Goal: Complete application form

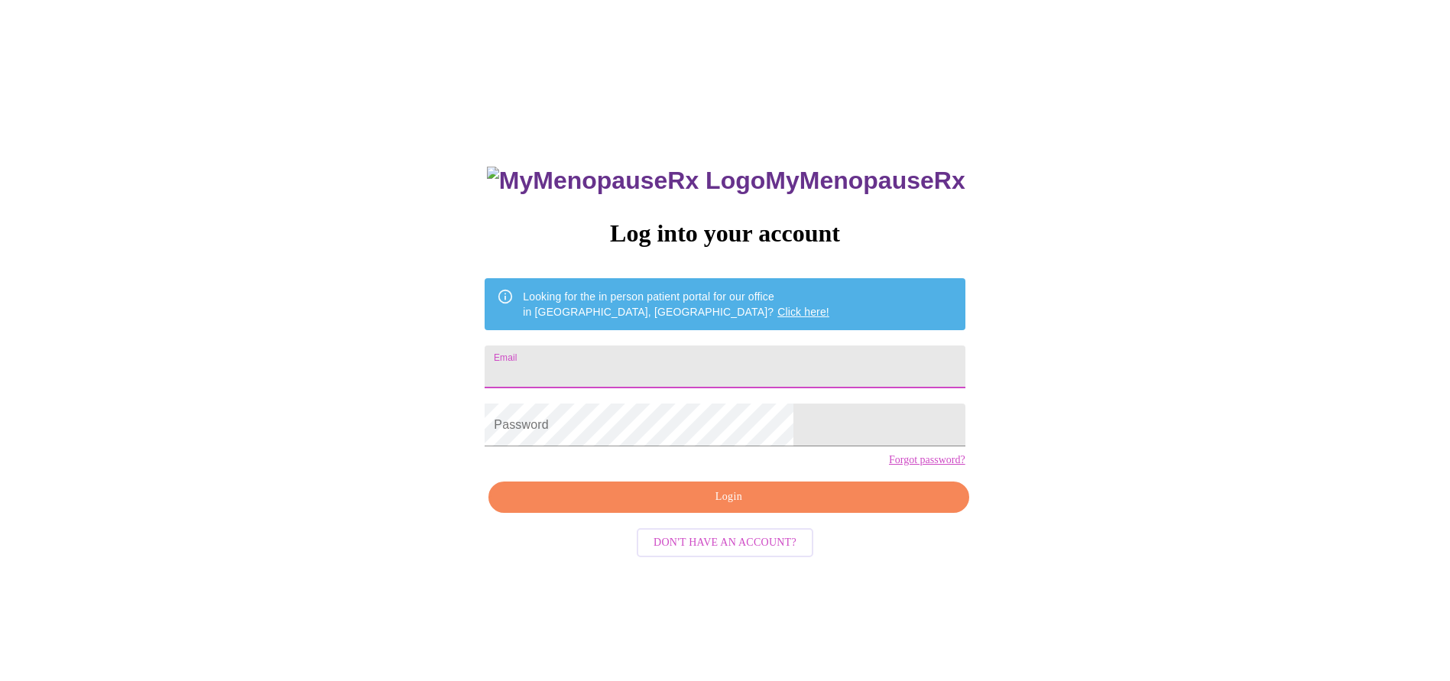
click at [632, 358] on input "Email" at bounding box center [725, 367] width 480 height 43
type input "[EMAIL_ADDRESS][DOMAIN_NAME]"
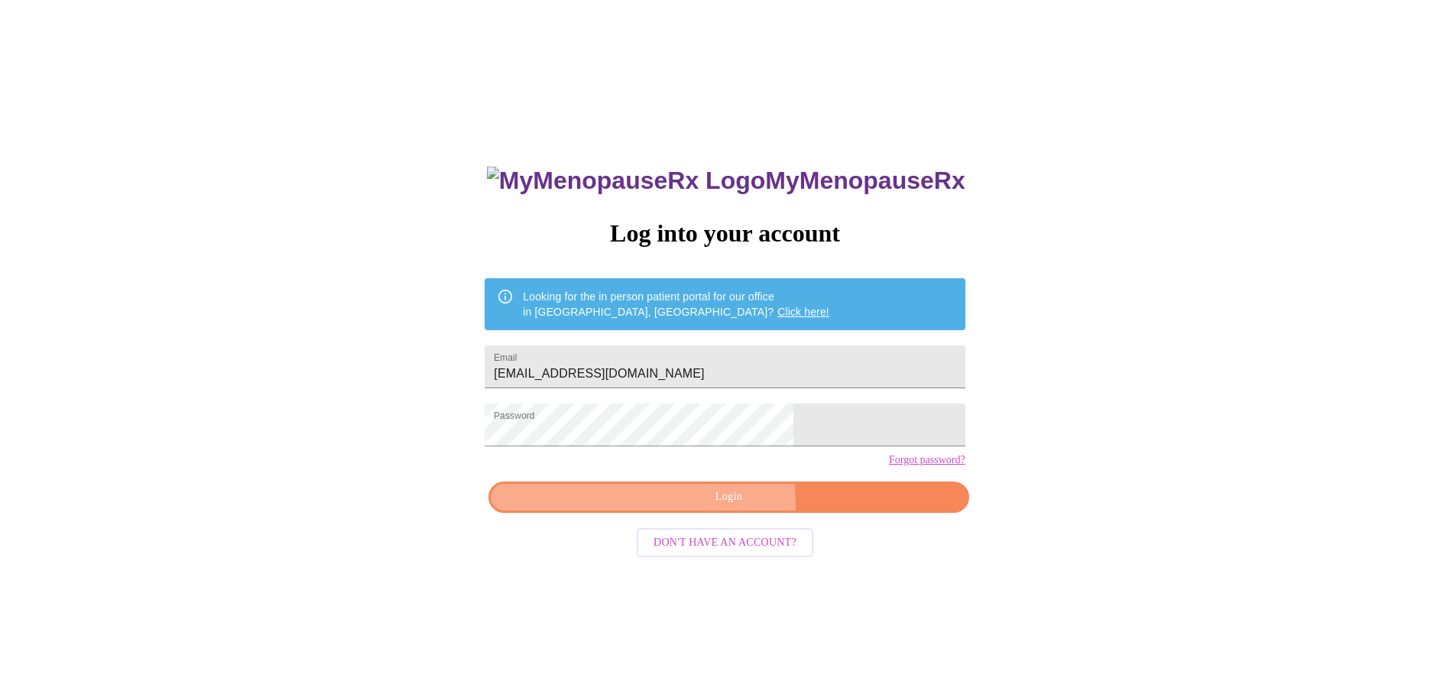
drag, startPoint x: 649, startPoint y: 531, endPoint x: 433, endPoint y: 310, distance: 309.2
click at [651, 507] on span "Login" at bounding box center [728, 497] width 445 height 19
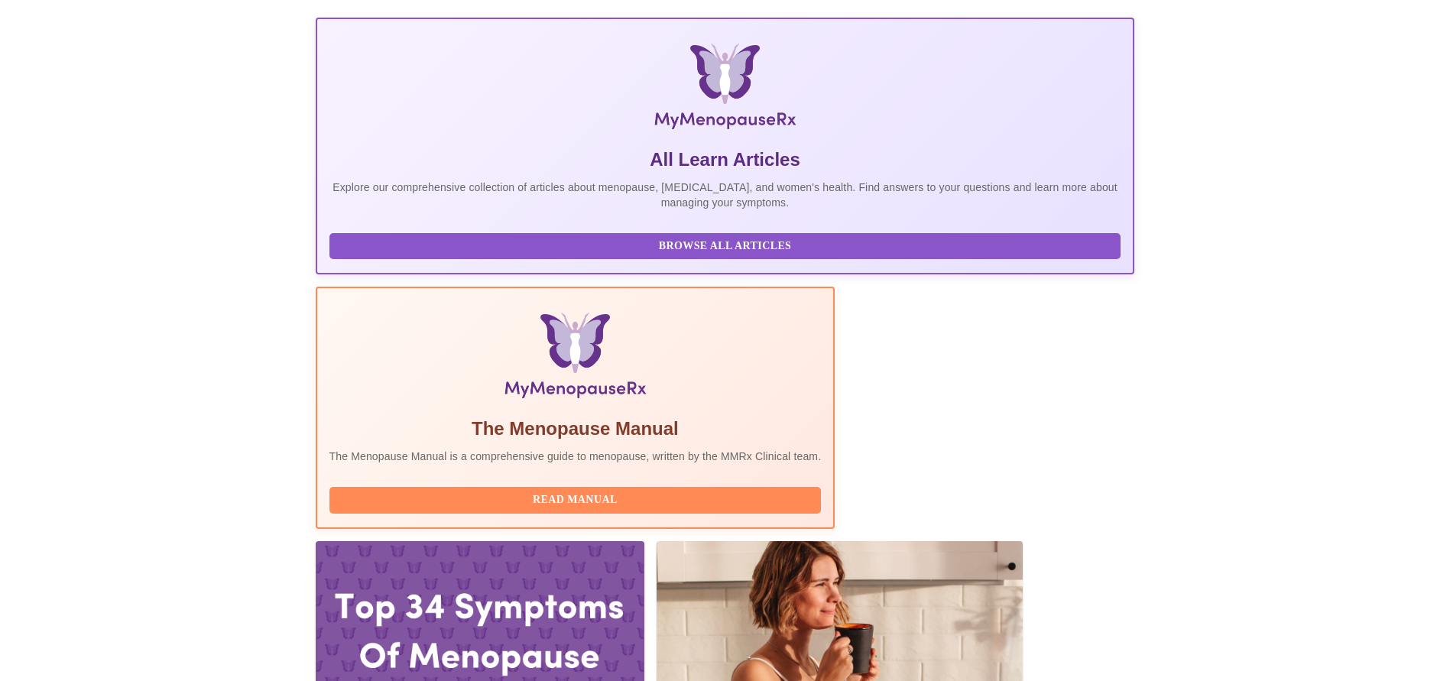
scroll to position [229, 0]
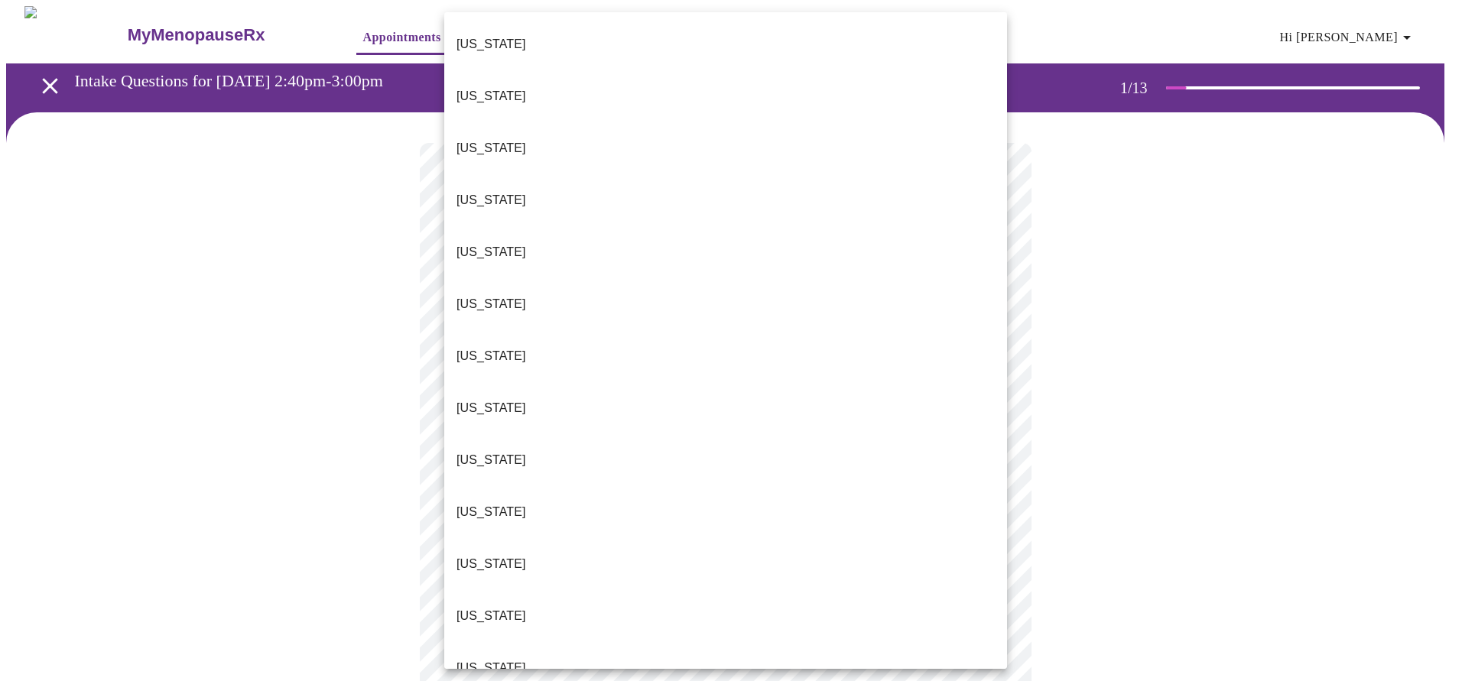
click at [478, 659] on p "[US_STATE]" at bounding box center [491, 668] width 70 height 18
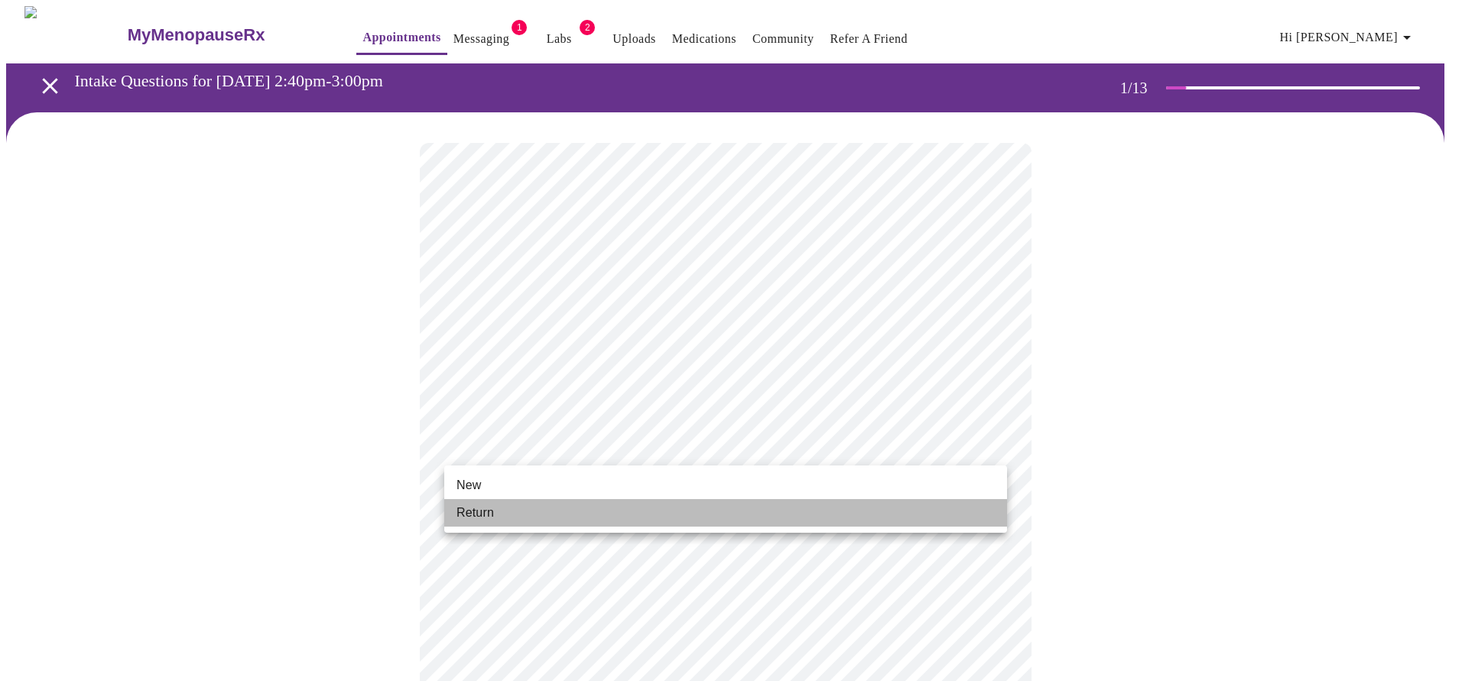
click at [492, 514] on span "Return" at bounding box center [474, 513] width 37 height 18
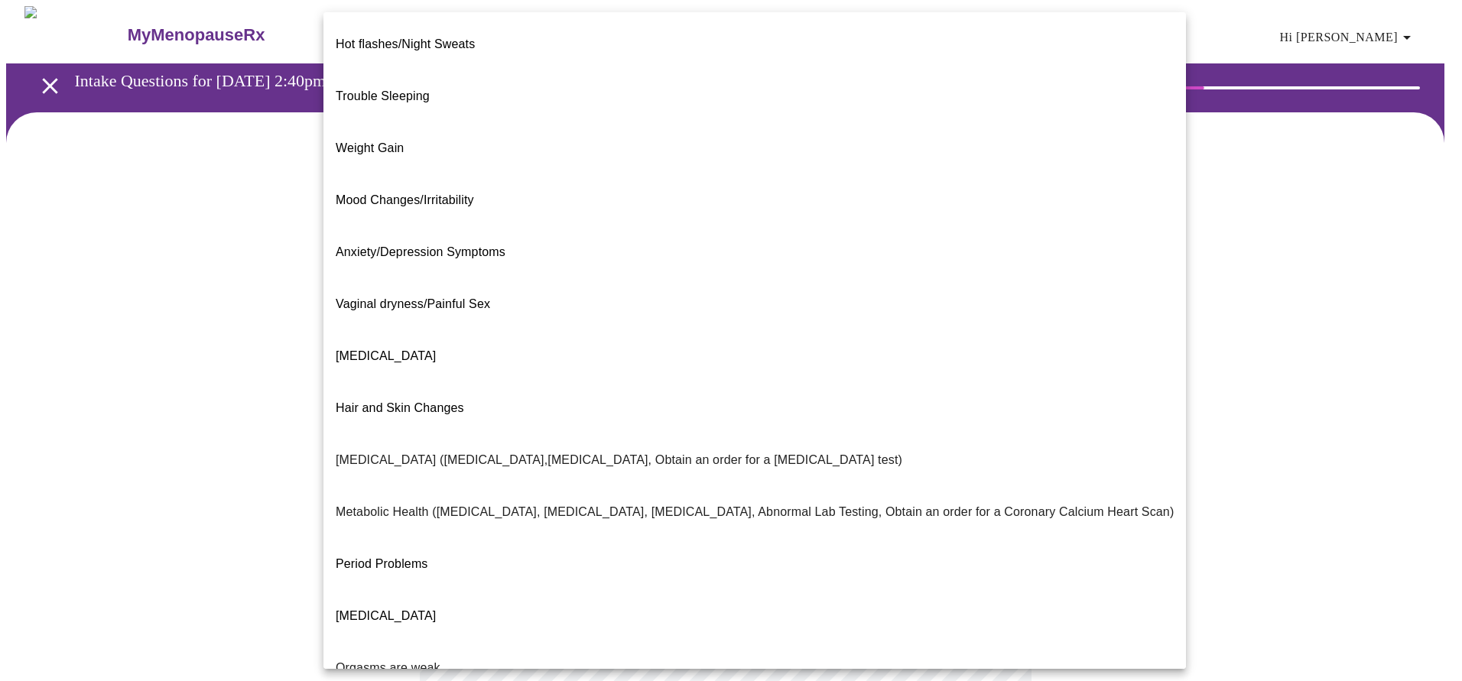
click at [996, 314] on body "MyMenopauseRx Appointments Messaging 1 Labs 2 Uploads Medications Community Ref…" at bounding box center [730, 465] width 1449 height 919
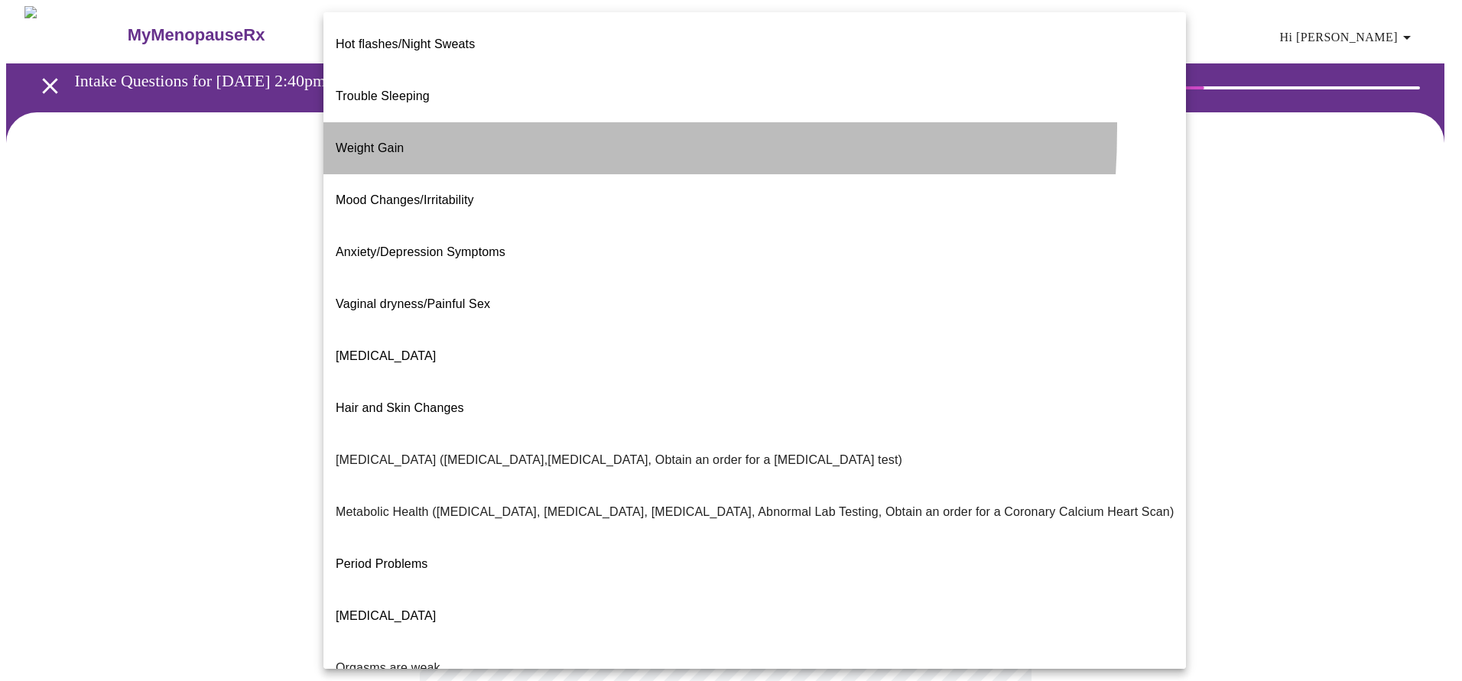
click at [362, 139] on p "Weight Gain" at bounding box center [370, 148] width 68 height 18
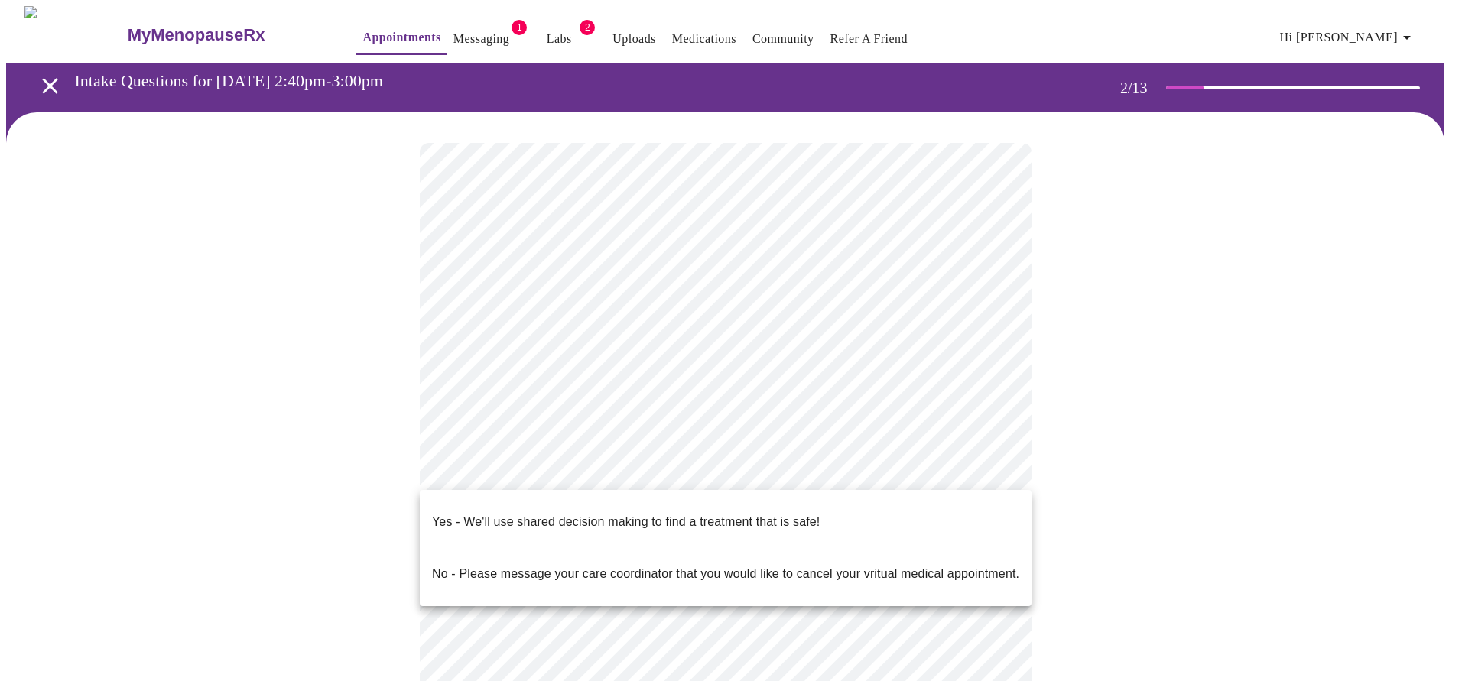
click at [728, 466] on body "MyMenopauseRx Appointments Messaging 1 Labs 2 Uploads Medications Community Ref…" at bounding box center [730, 461] width 1449 height 910
click at [712, 513] on p "Yes - We'll use shared decision making to find a treatment that is safe!" at bounding box center [626, 522] width 388 height 18
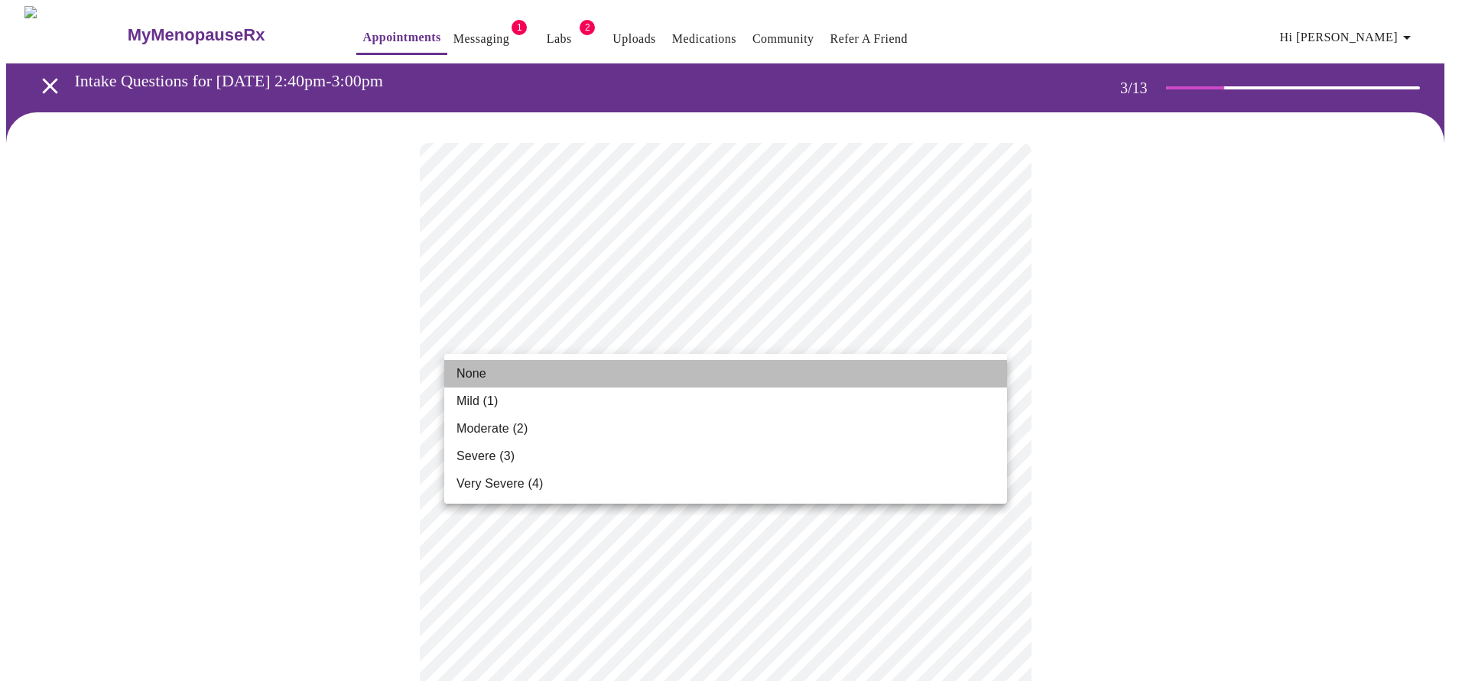
click at [739, 368] on li "None" at bounding box center [725, 374] width 563 height 28
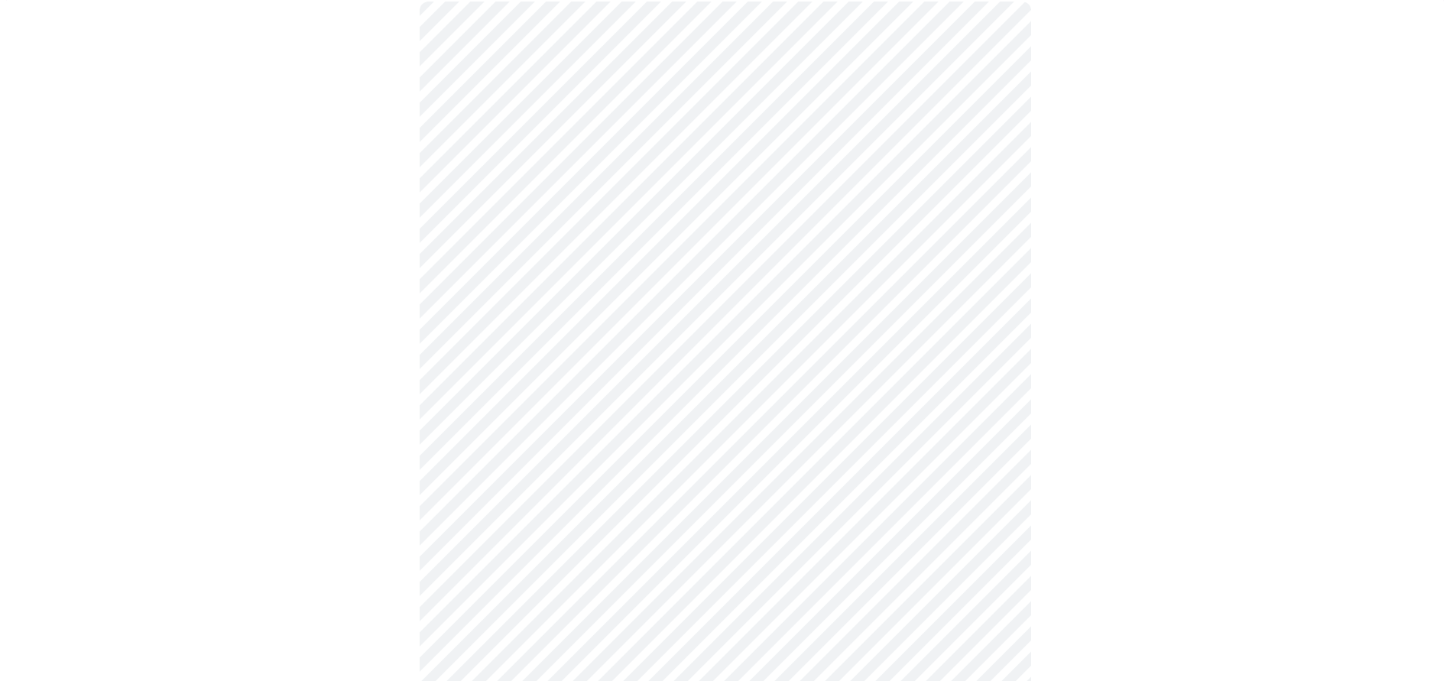
scroll to position [153, 0]
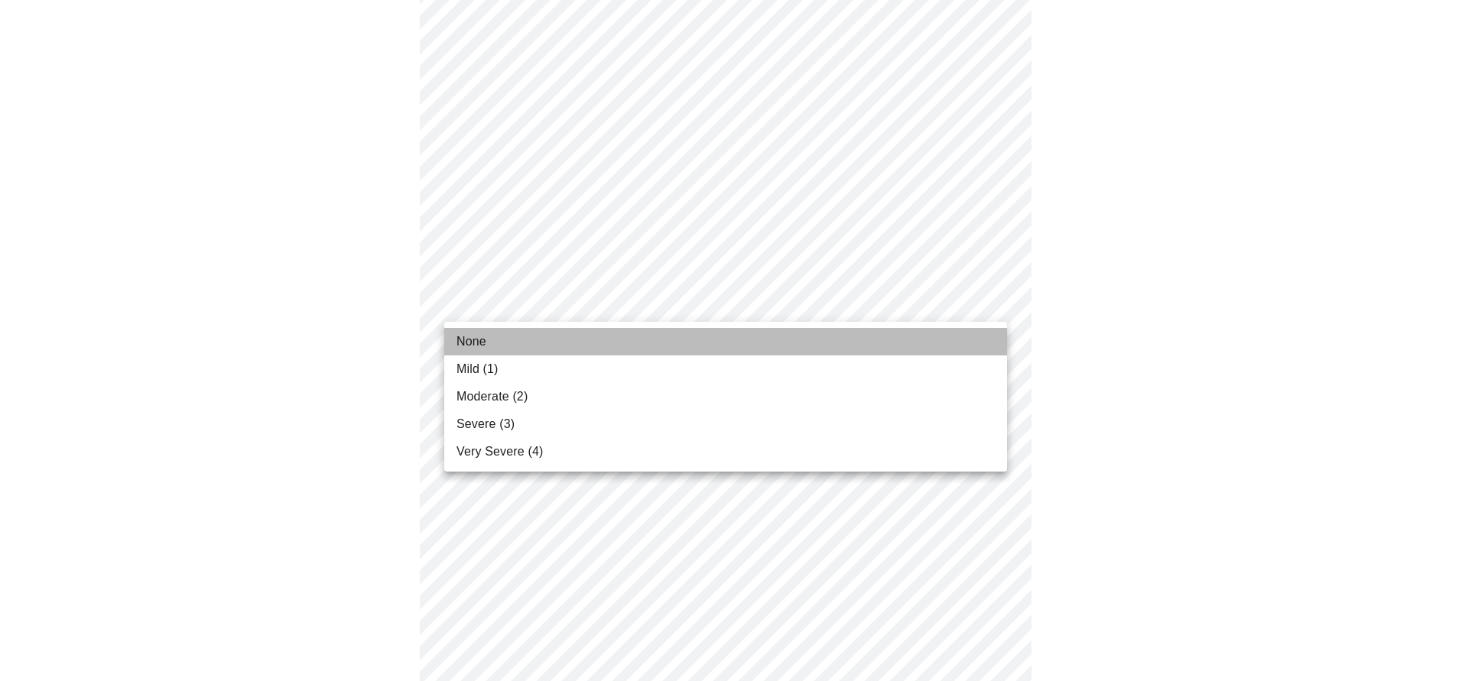
click at [814, 347] on li "None" at bounding box center [725, 342] width 563 height 28
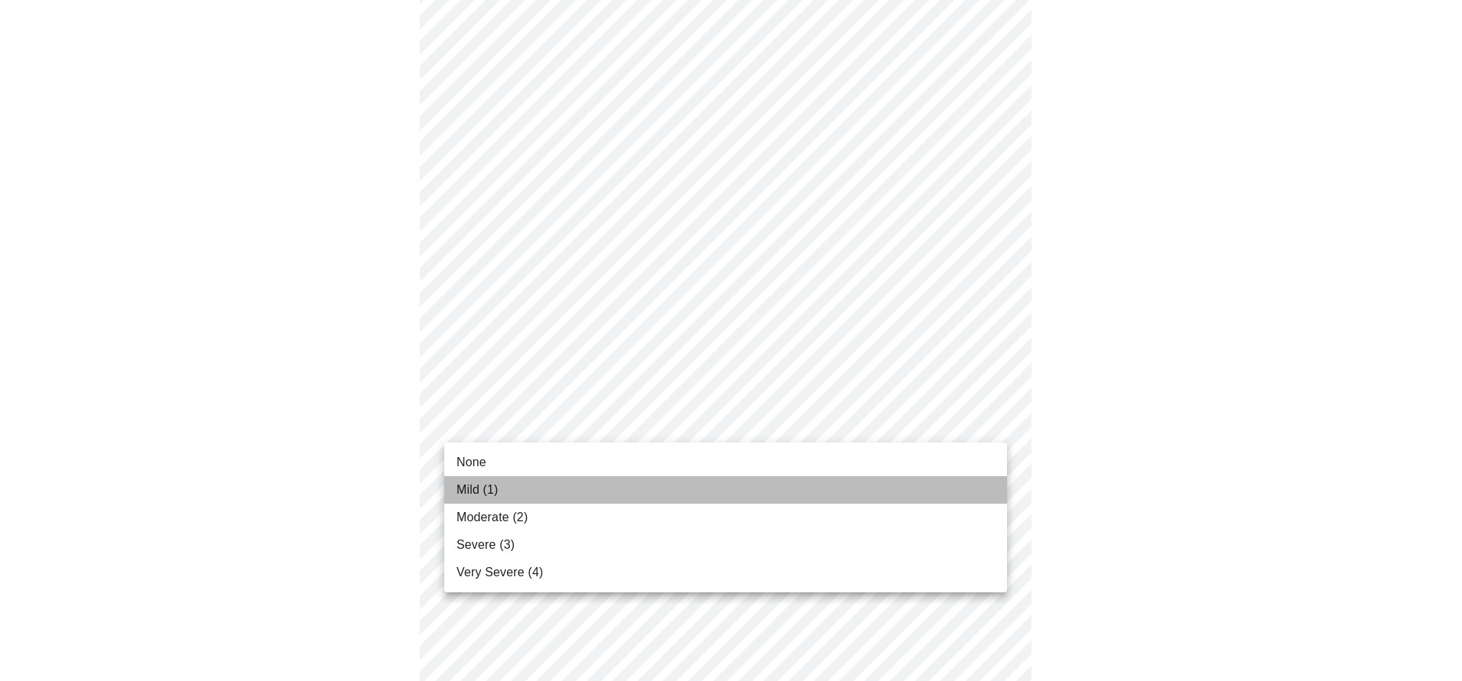
drag, startPoint x: 742, startPoint y: 494, endPoint x: 769, endPoint y: 487, distance: 27.6
click at [745, 493] on li "Mild (1)" at bounding box center [725, 490] width 563 height 28
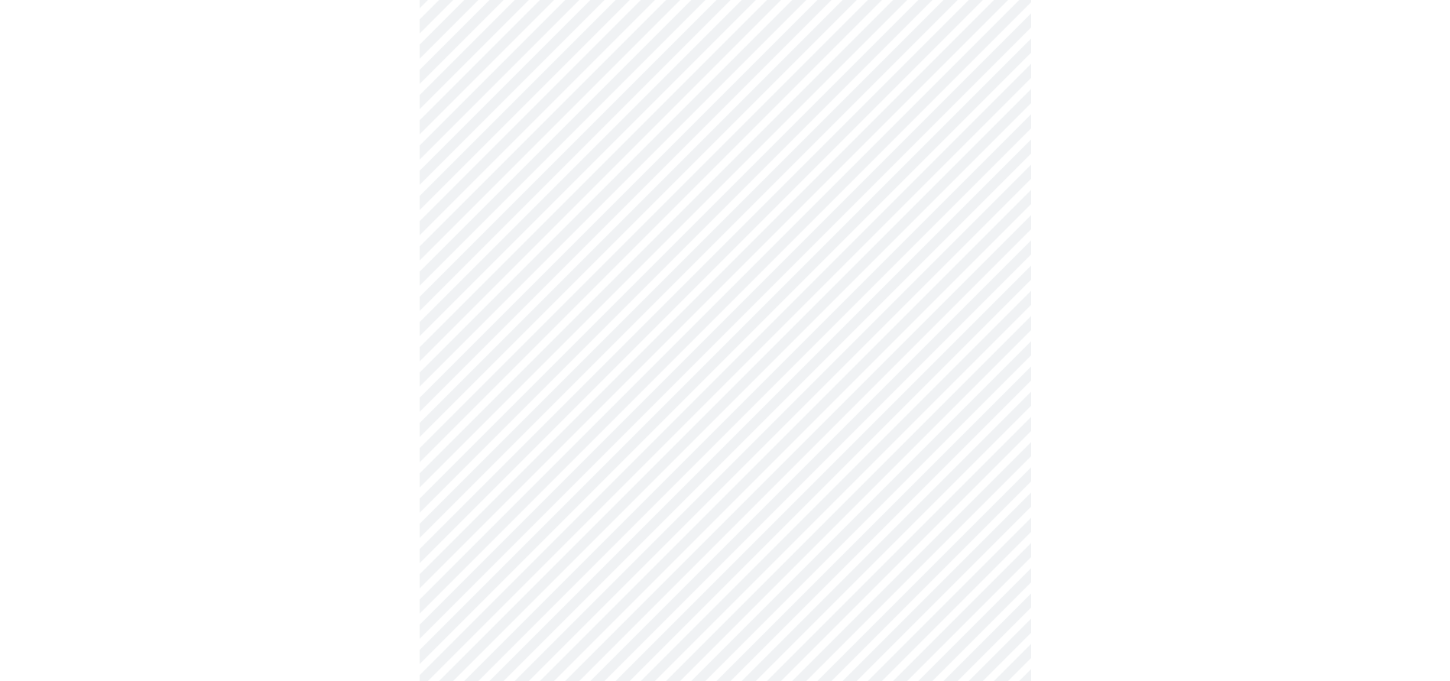
scroll to position [382, 0]
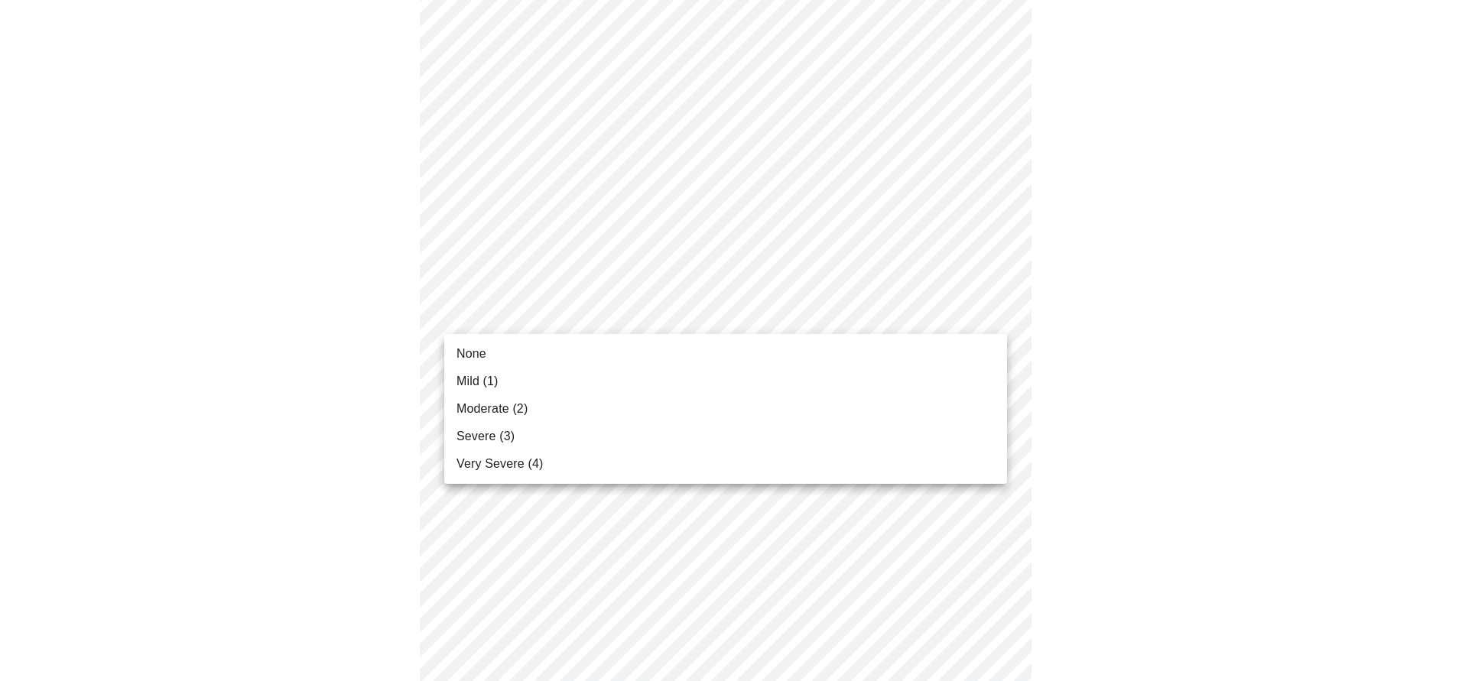
click at [808, 319] on body "MyMenopauseRx Appointments Messaging 1 Labs 2 Uploads Medications Community Ref…" at bounding box center [730, 608] width 1449 height 1969
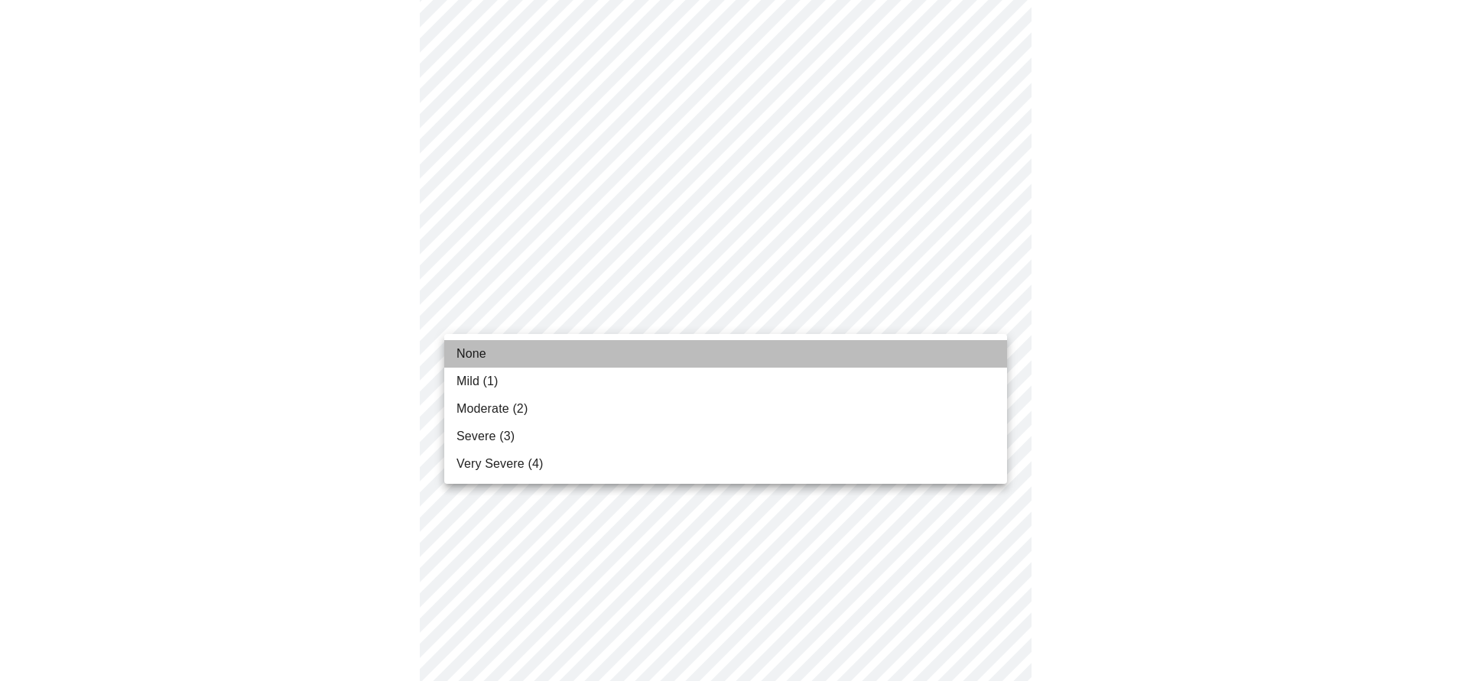
click at [760, 362] on li "None" at bounding box center [725, 354] width 563 height 28
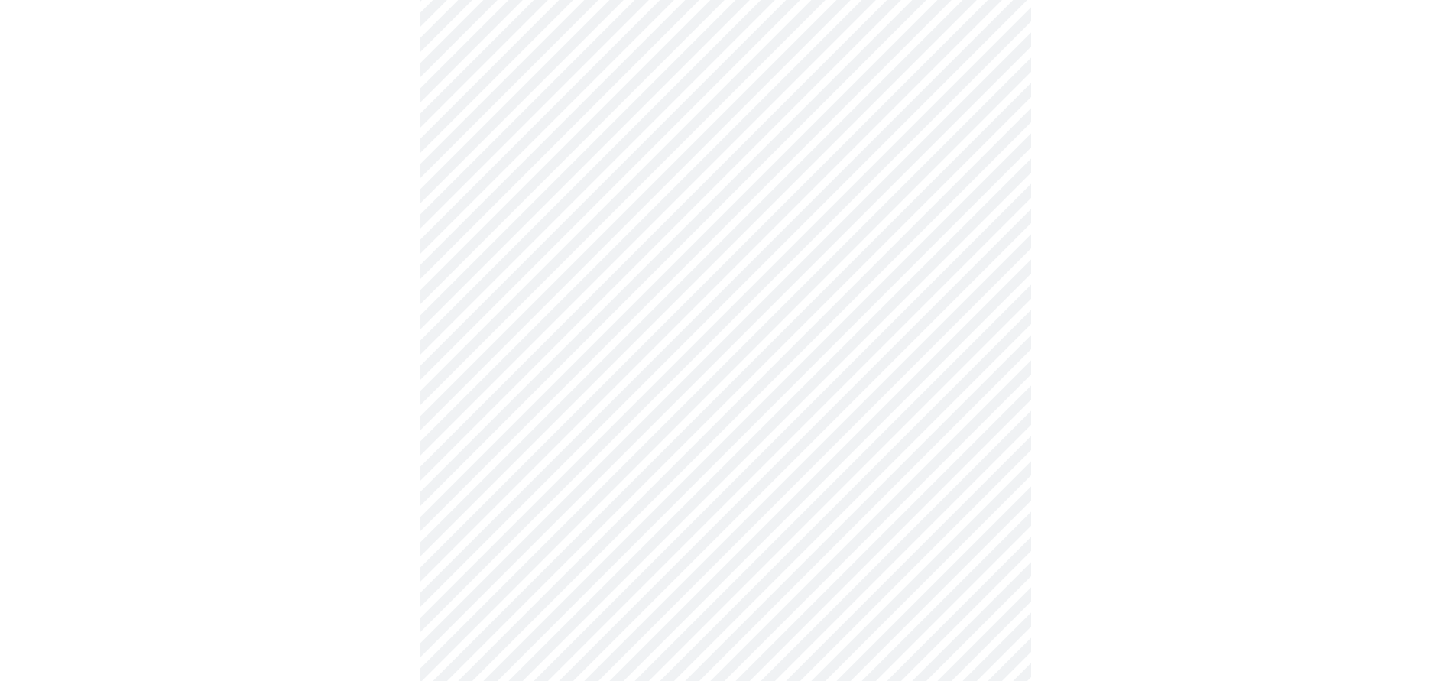
click at [876, 415] on body "MyMenopauseRx Appointments Messaging 1 Labs 2 Uploads Medications Community Ref…" at bounding box center [725, 598] width 1438 height 1948
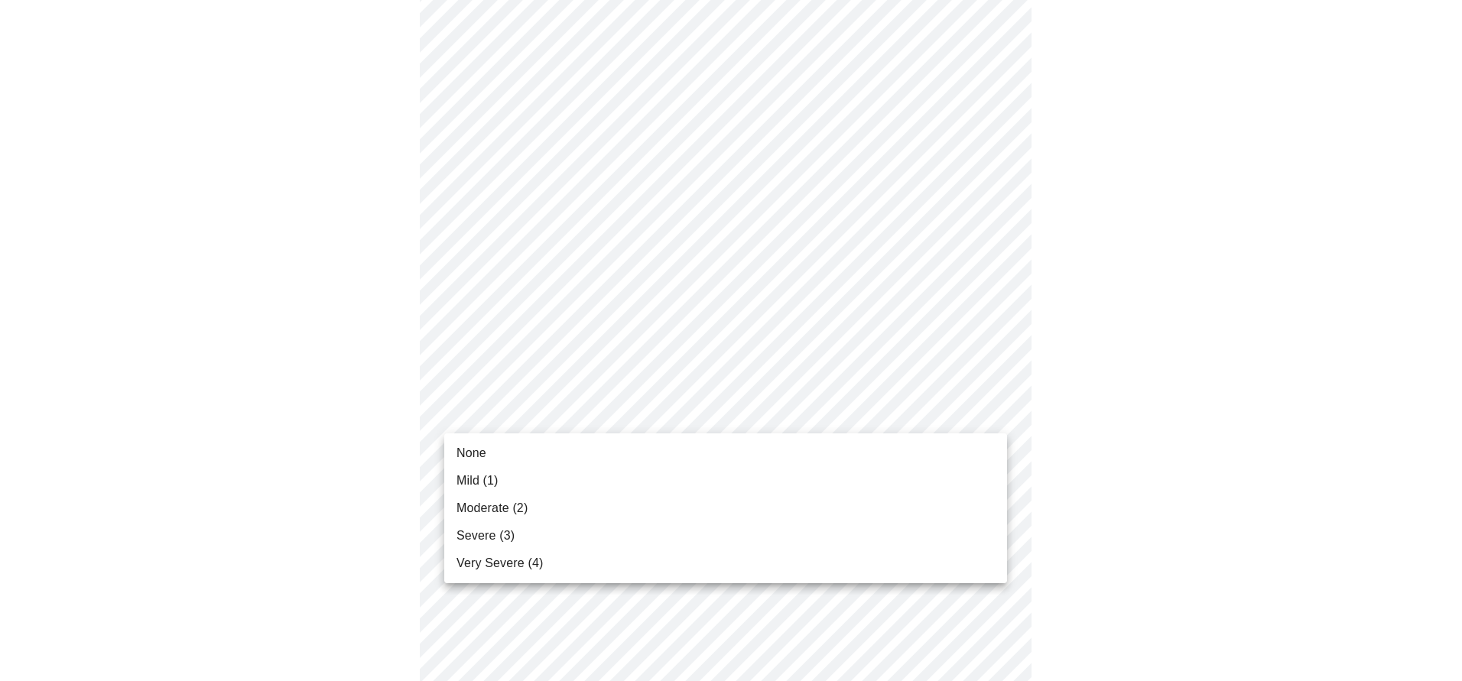
click at [837, 457] on li "None" at bounding box center [725, 454] width 563 height 28
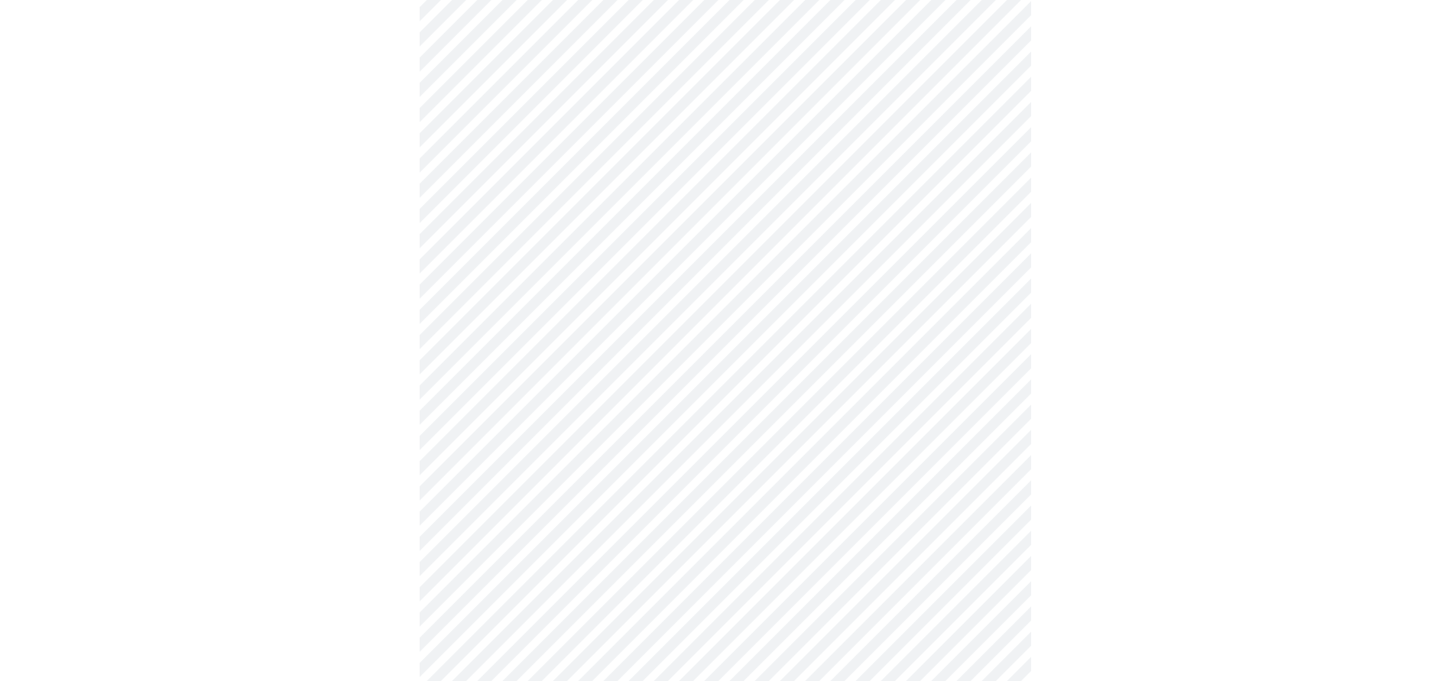
scroll to position [535, 0]
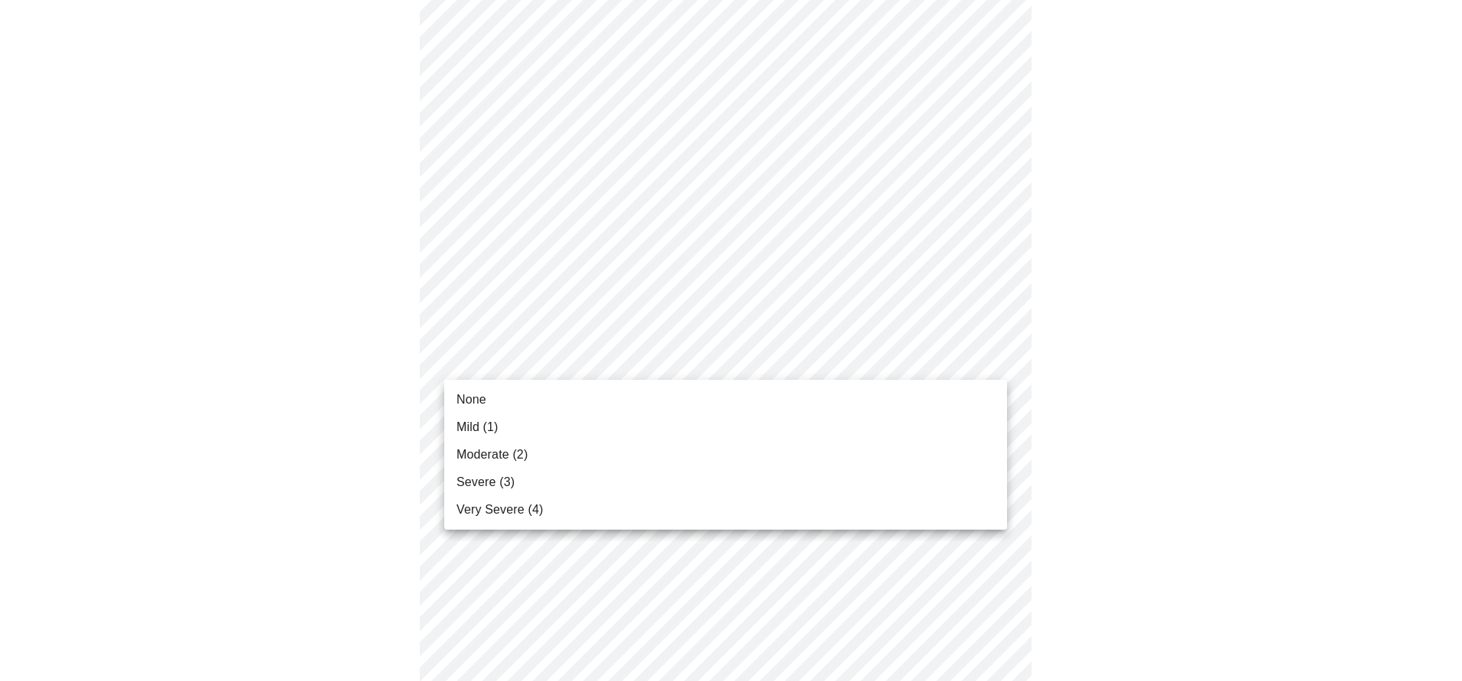
click at [819, 356] on body "MyMenopauseRx Appointments Messaging 1 Labs 2 Uploads Medications Community Ref…" at bounding box center [730, 434] width 1449 height 1926
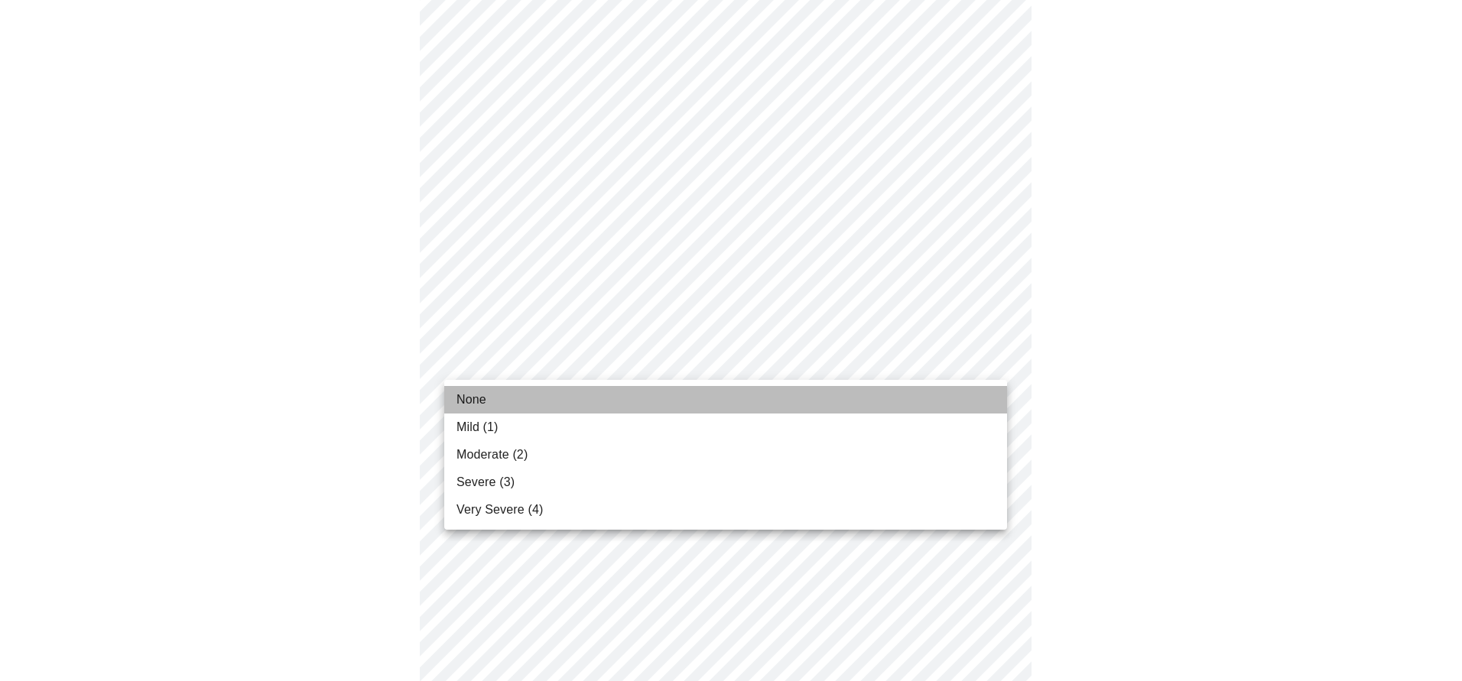
click at [755, 396] on li "None" at bounding box center [725, 400] width 563 height 28
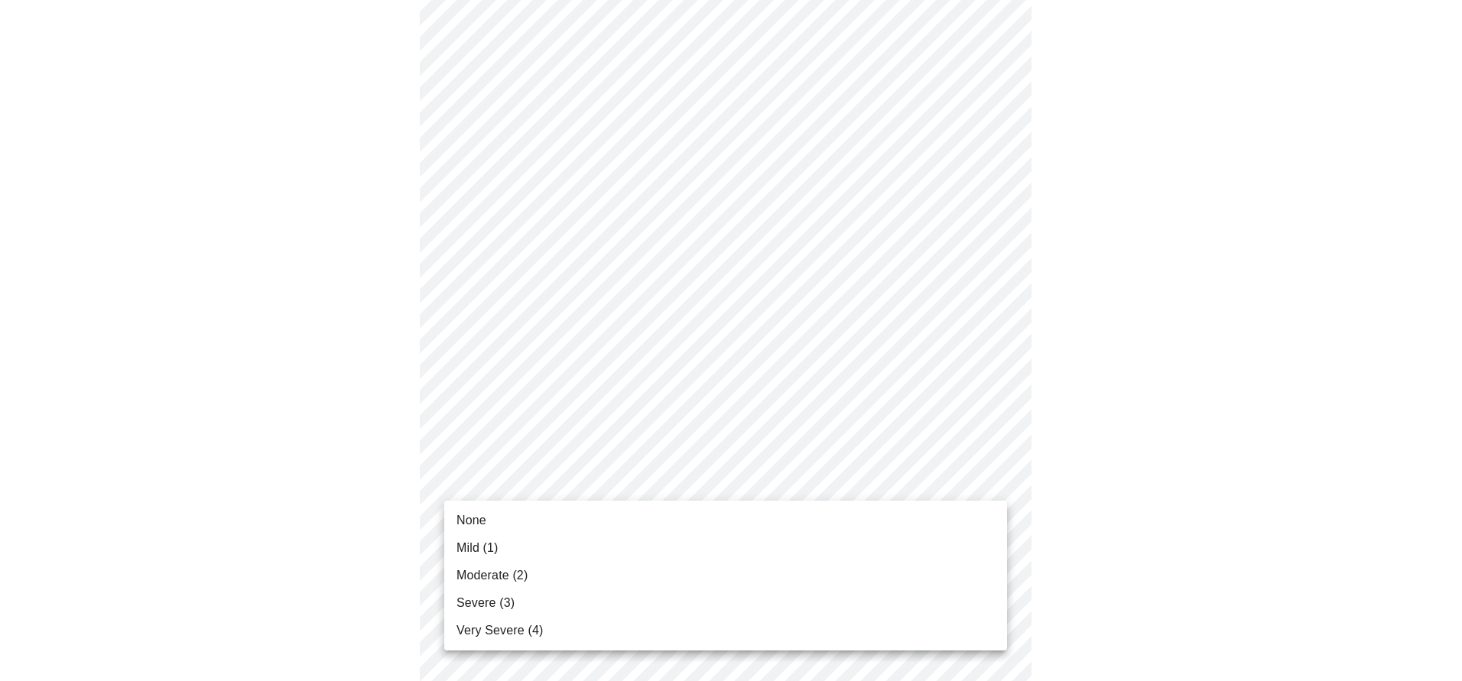
click at [730, 476] on body "MyMenopauseRx Appointments Messaging 1 Labs 2 Uploads Medications Community Ref…" at bounding box center [730, 423] width 1449 height 1905
click at [709, 512] on li "None" at bounding box center [725, 521] width 563 height 28
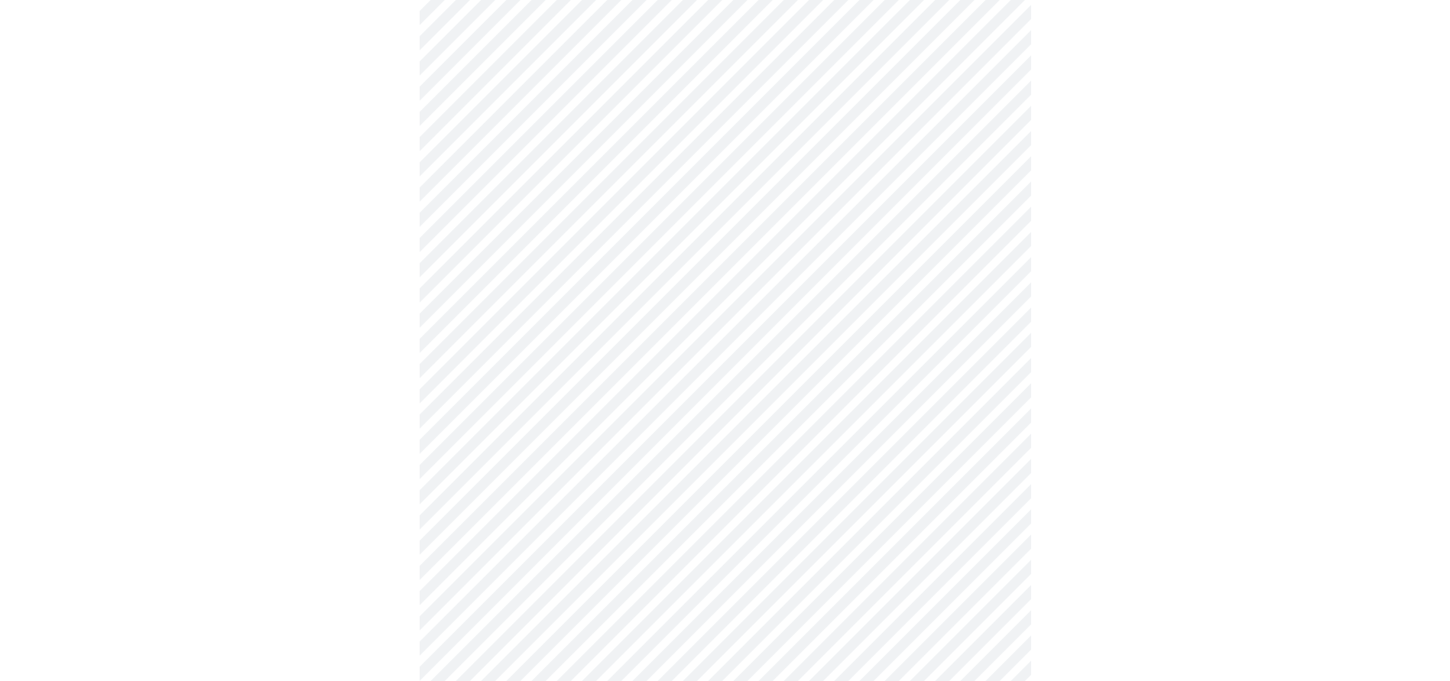
scroll to position [841, 0]
click at [819, 291] on body "MyMenopauseRx Appointments Messaging 1 Labs 2 Uploads Medications Community Ref…" at bounding box center [730, 107] width 1449 height 1884
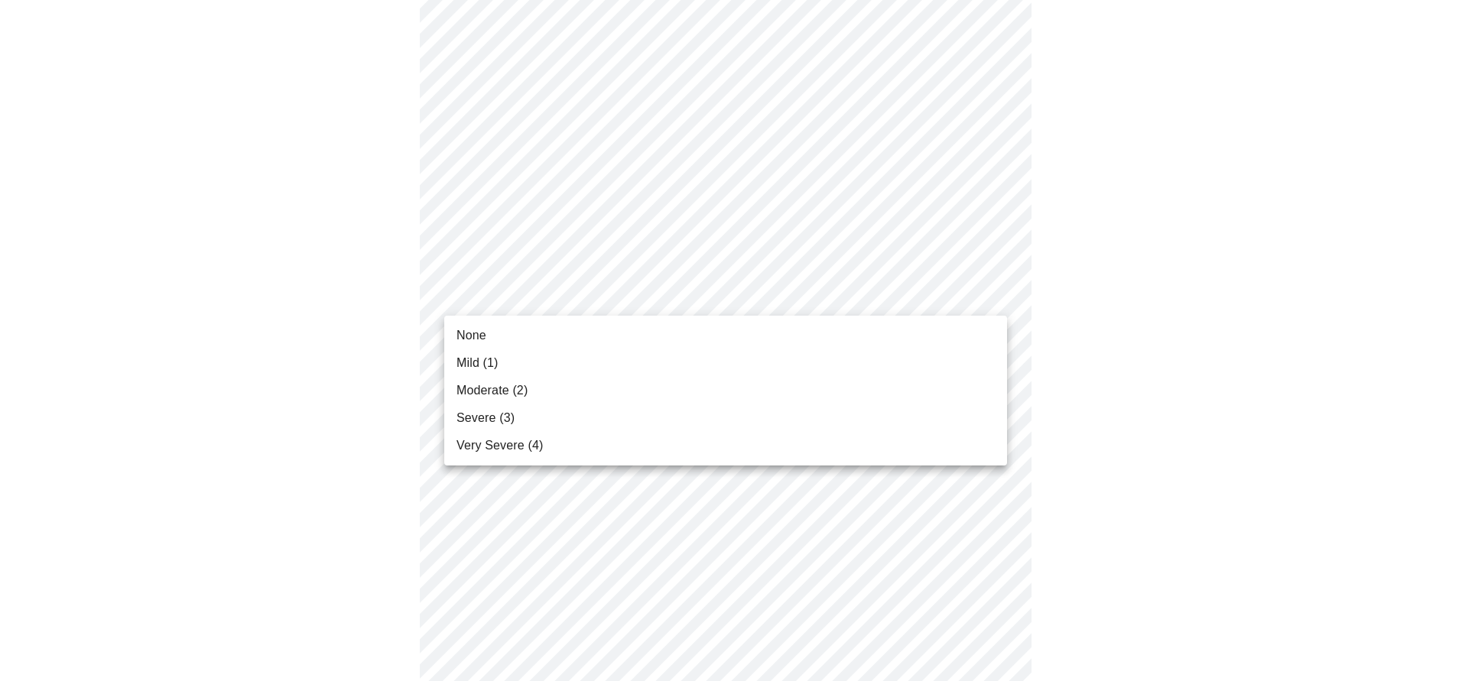
click at [794, 329] on li "None" at bounding box center [725, 336] width 563 height 28
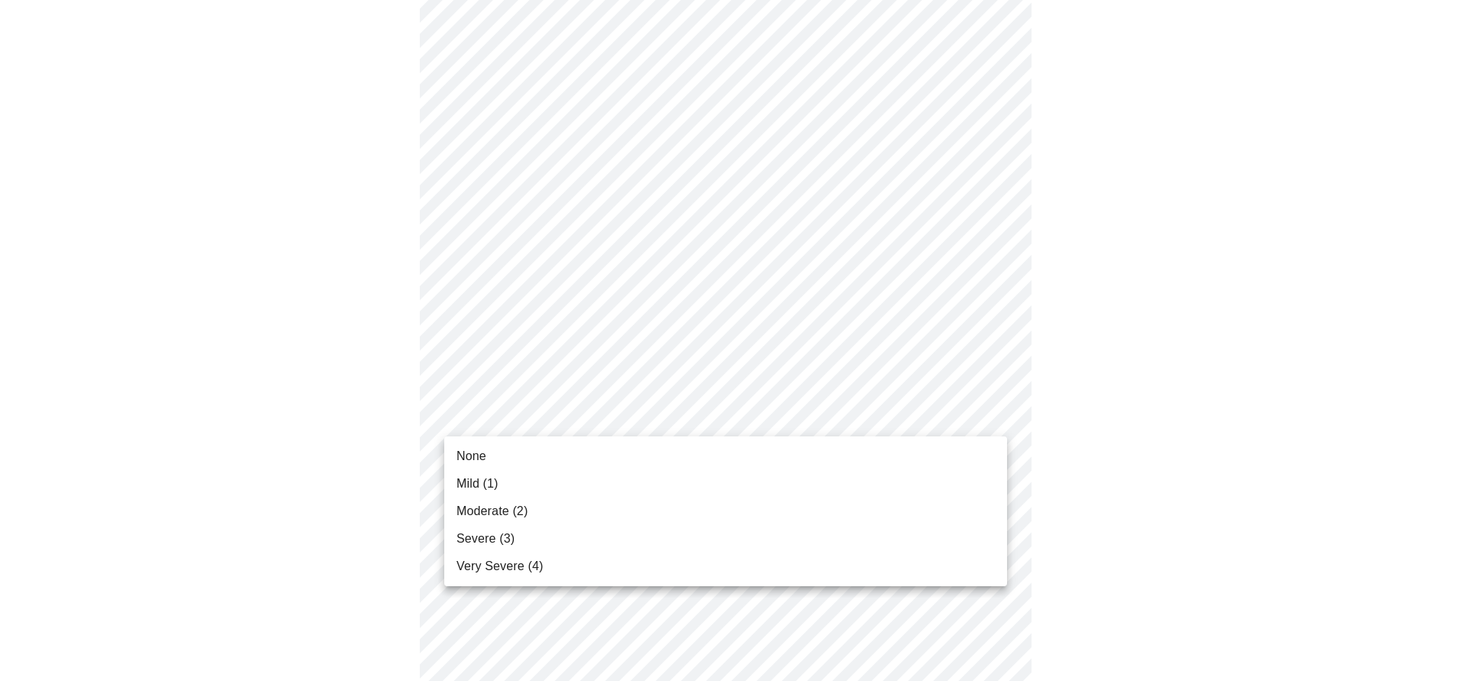
click at [772, 408] on body "MyMenopauseRx Appointments Messaging 1 Labs 2 Uploads Medications Community Ref…" at bounding box center [730, 96] width 1449 height 1862
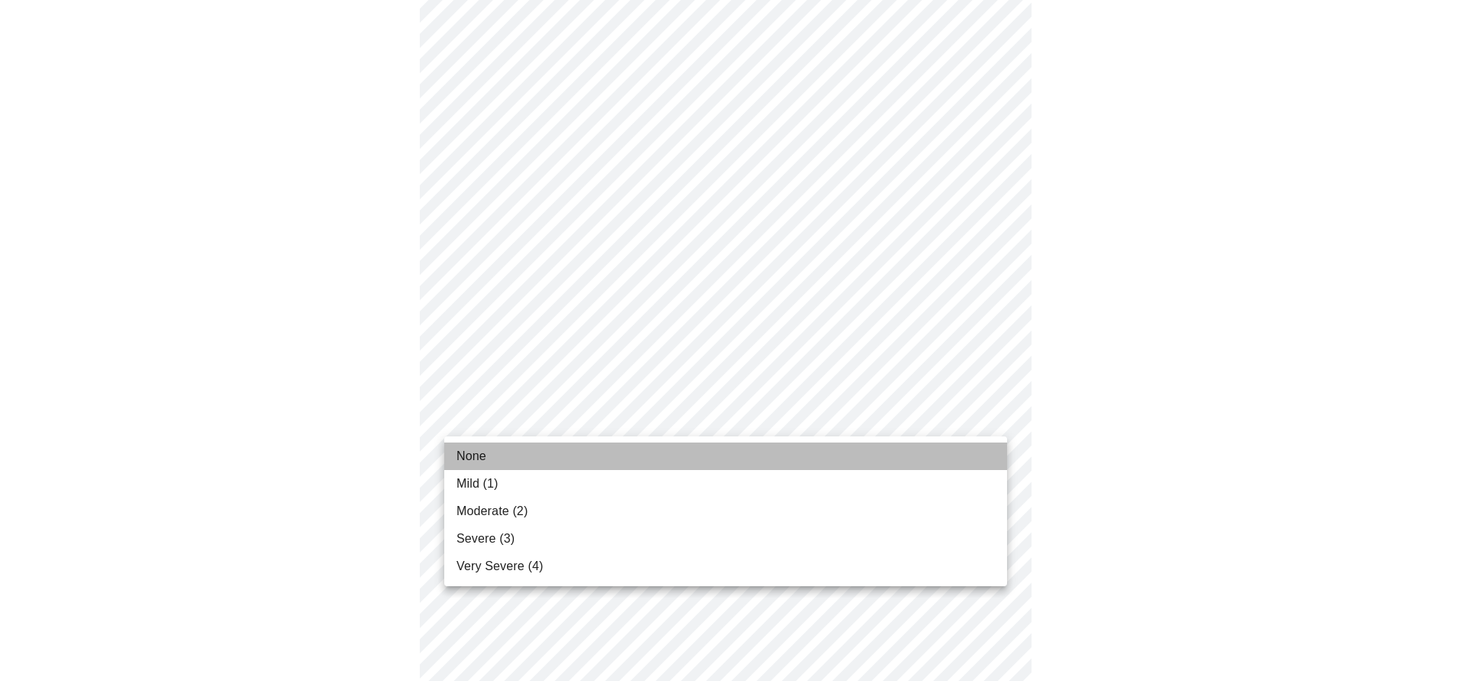
click at [560, 452] on li "None" at bounding box center [725, 457] width 563 height 28
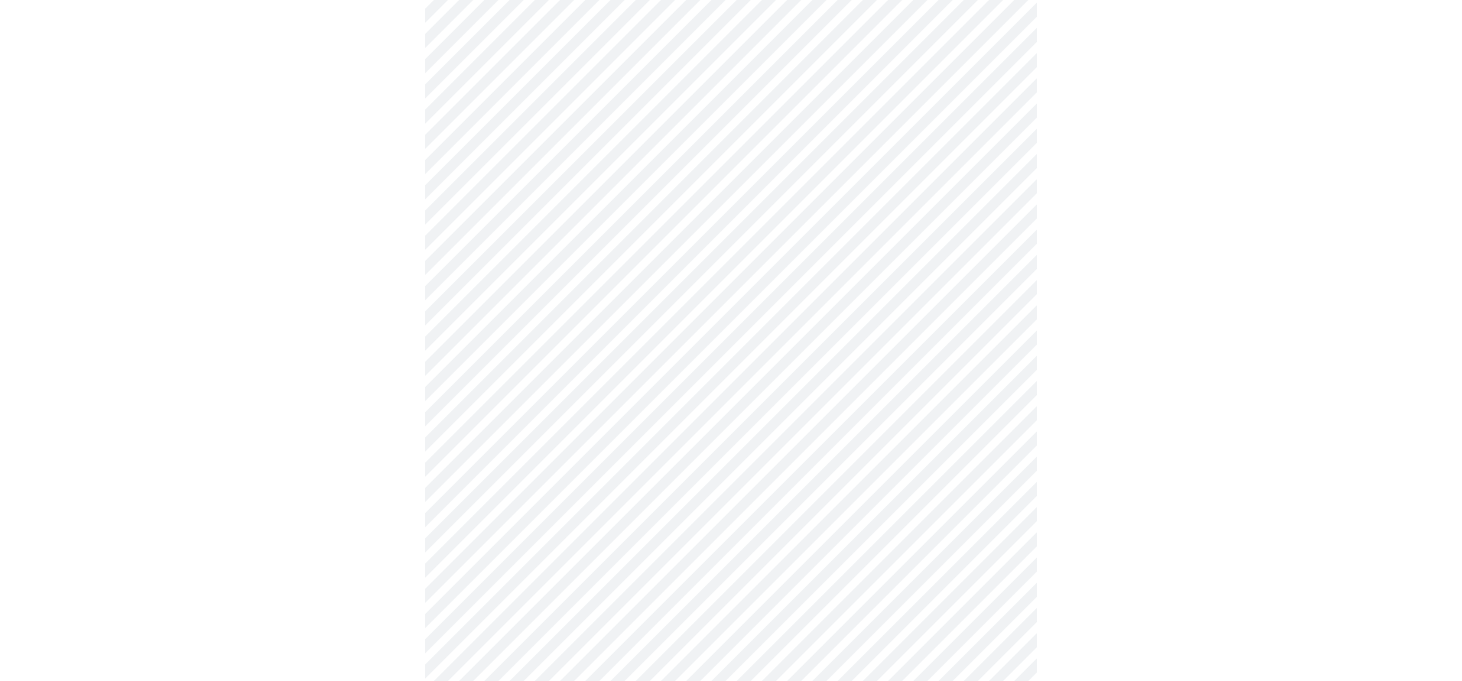
click at [599, 535] on body "MyMenopauseRx Appointments Messaging 1 Labs 2 Uploads Medications Community Ref…" at bounding box center [730, 85] width 1449 height 1841
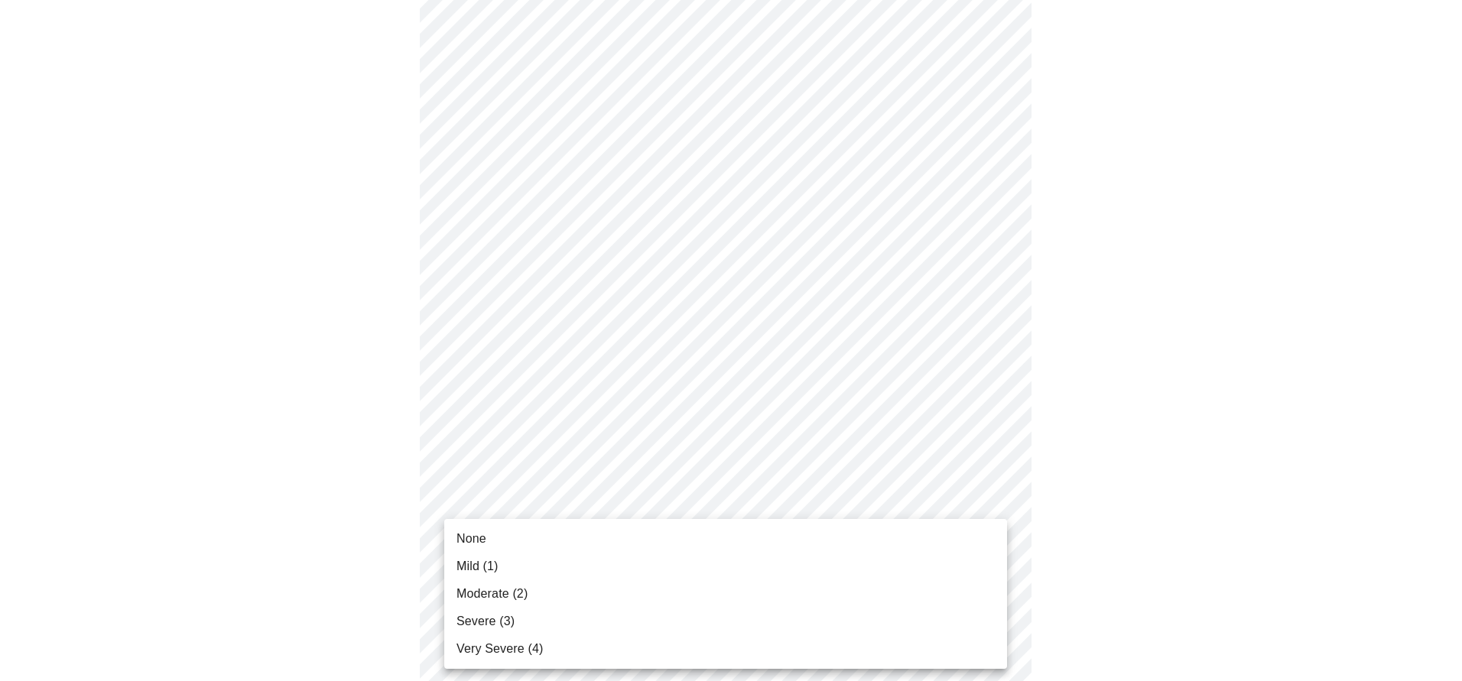
click at [499, 595] on span "Moderate (2)" at bounding box center [491, 594] width 71 height 18
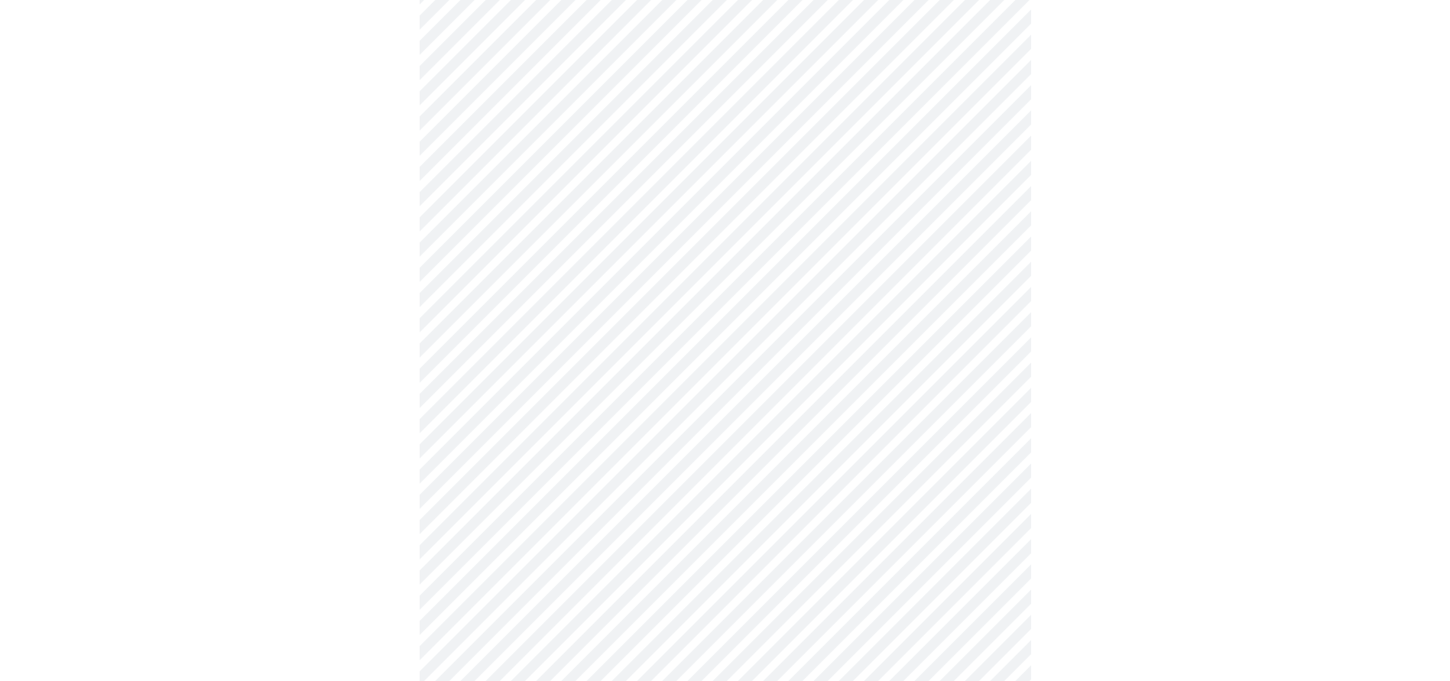
scroll to position [1070, 0]
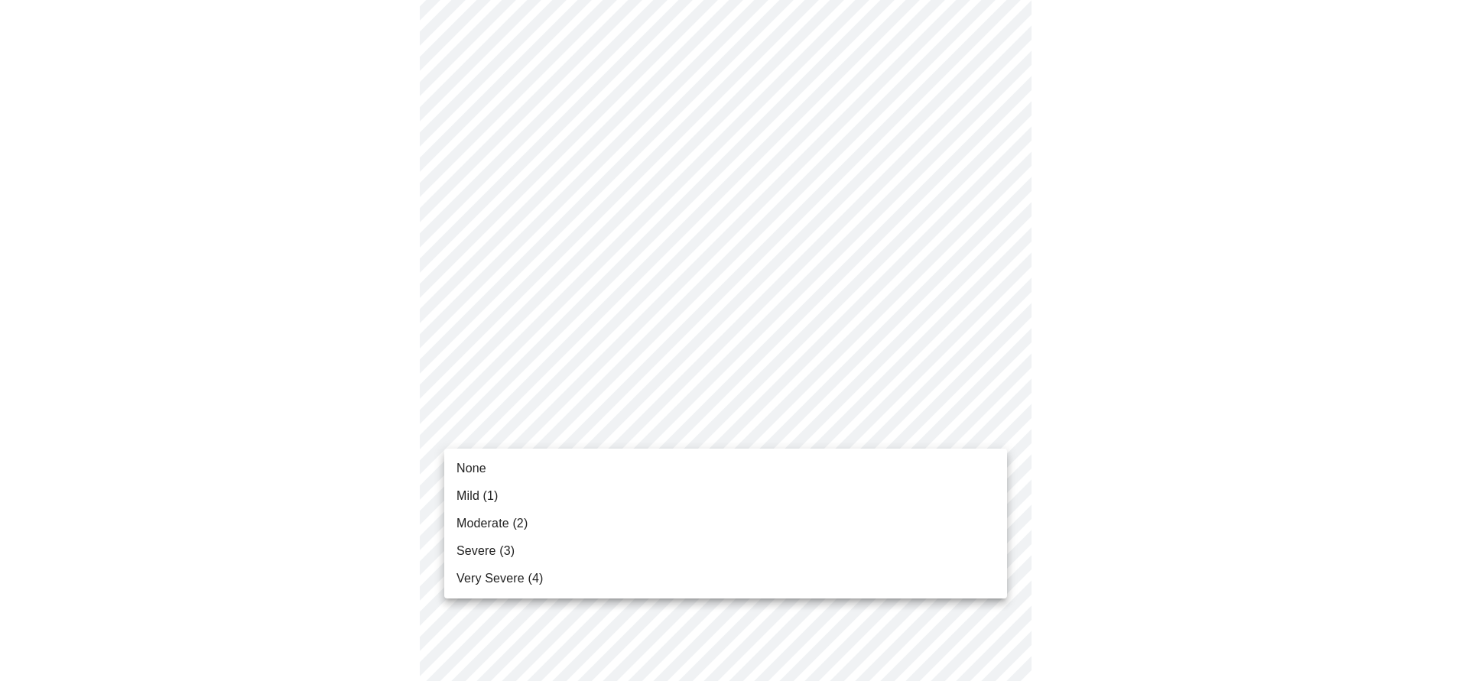
click at [573, 551] on li "Severe (3)" at bounding box center [725, 551] width 563 height 28
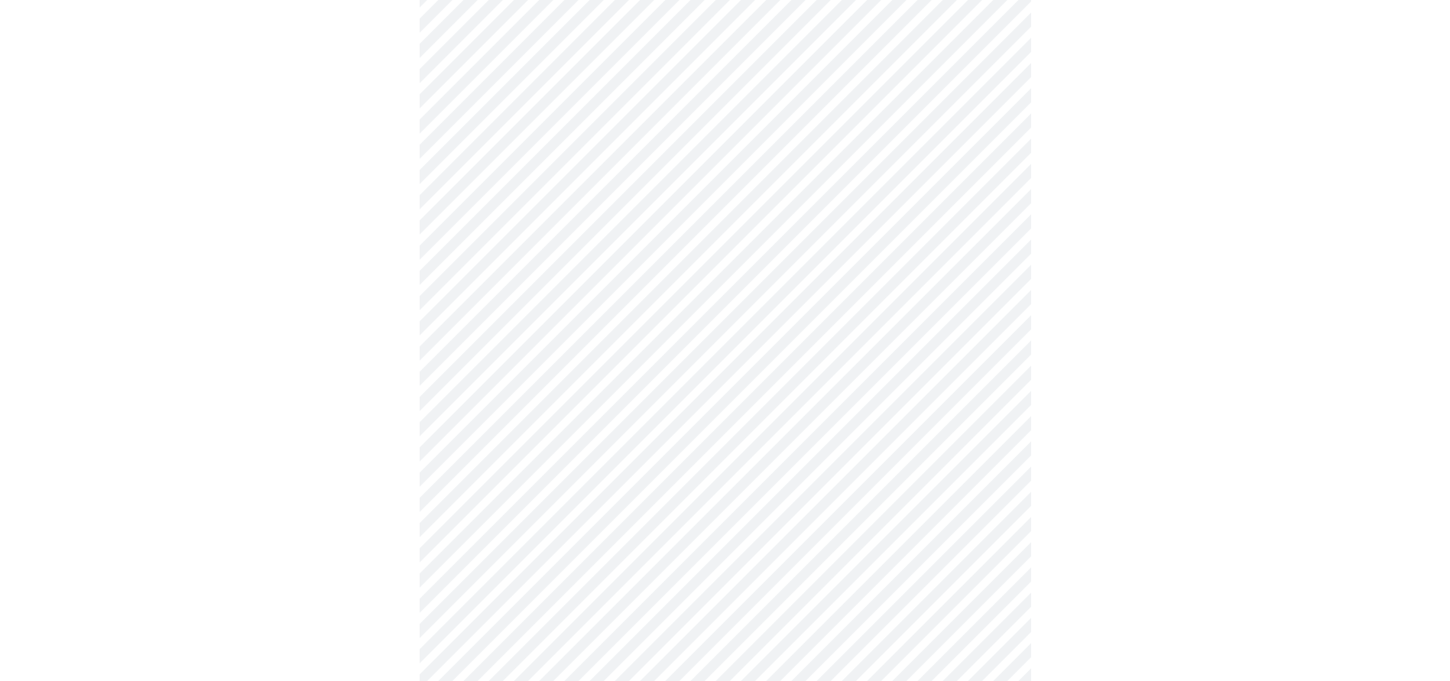
scroll to position [459, 0]
click at [672, 479] on body "MyMenopauseRx Appointments Messaging 1 Labs 2 Uploads Medications Community Ref…" at bounding box center [725, 301] width 1438 height 1509
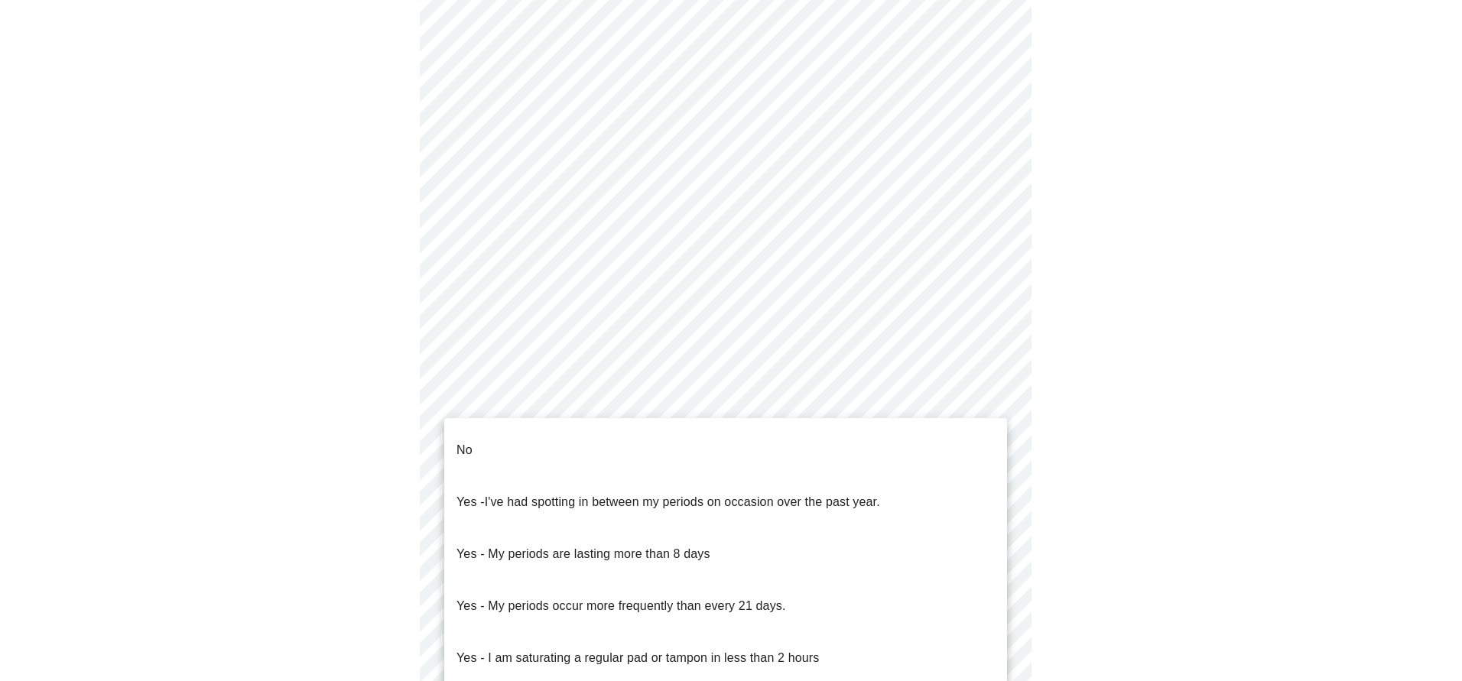
click at [545, 441] on li "No" at bounding box center [725, 450] width 563 height 52
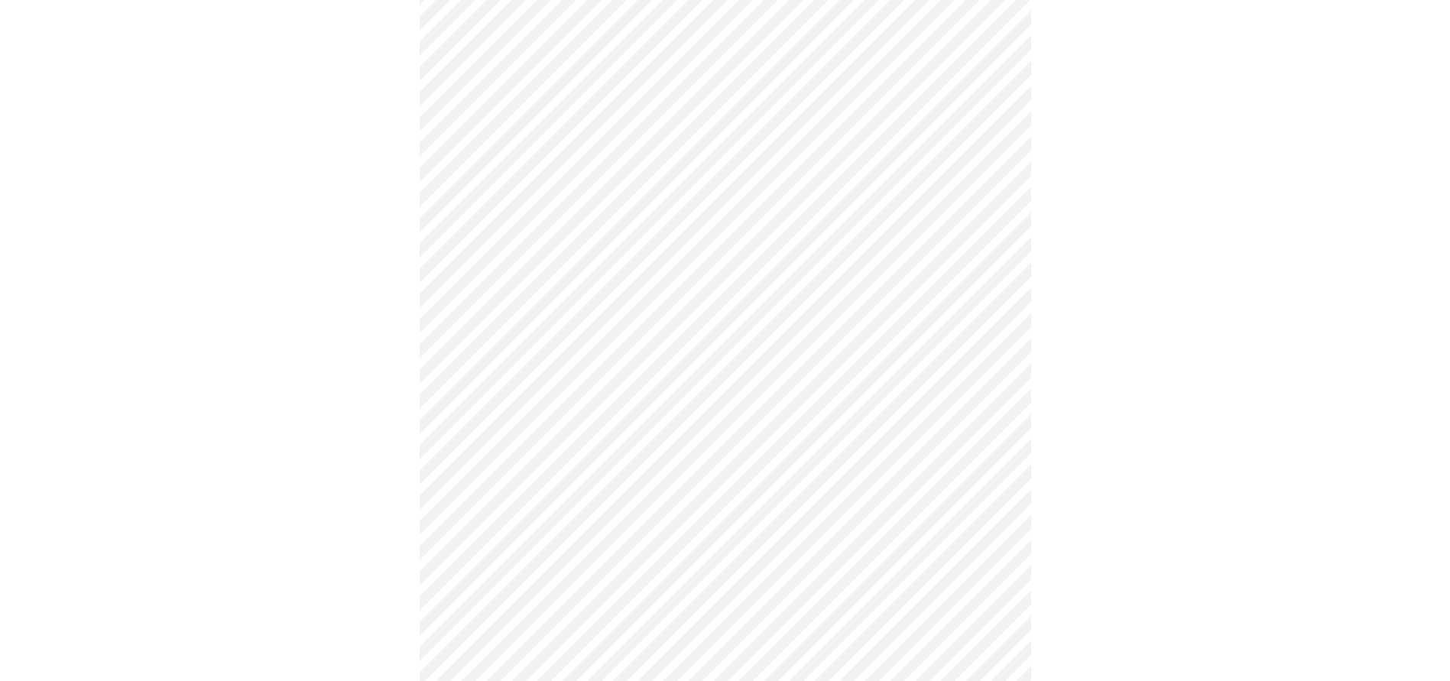
scroll to position [688, 0]
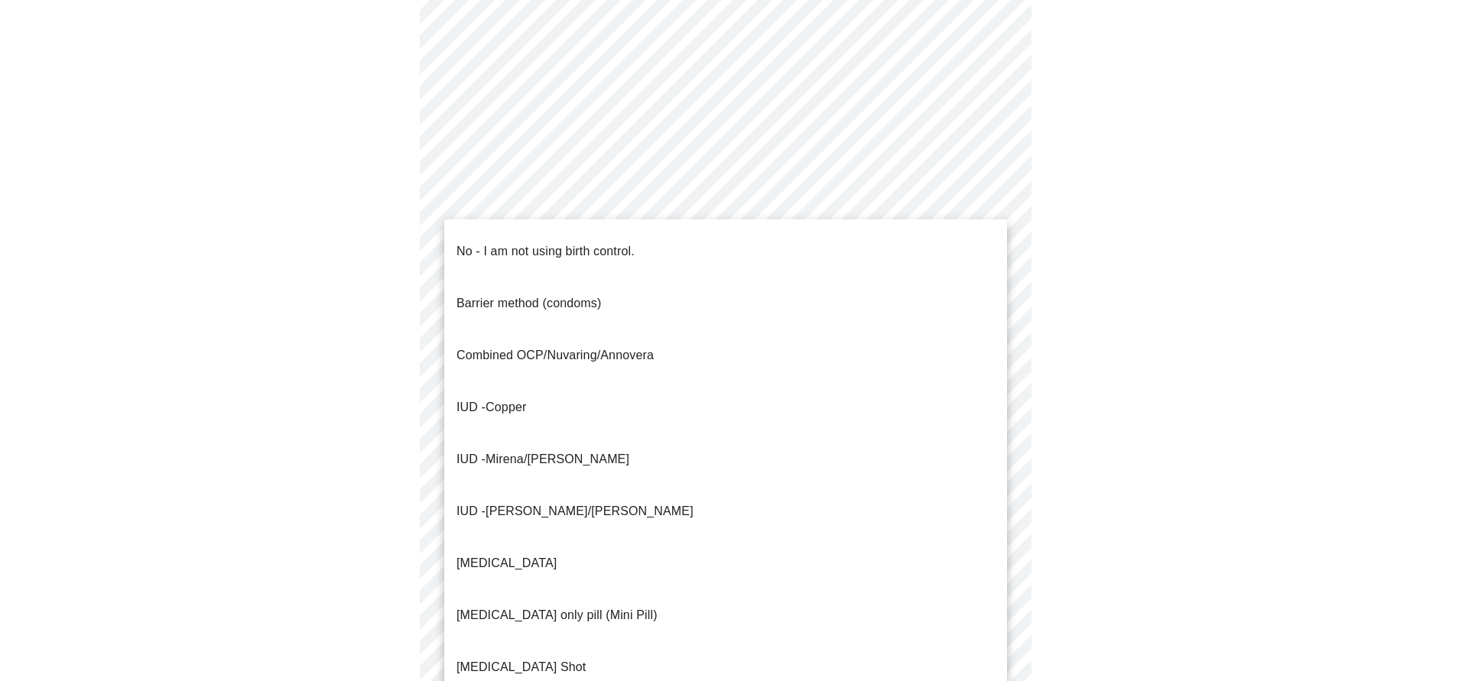
click at [714, 361] on body "MyMenopauseRx Appointments Messaging 1 Labs 2 Uploads Medications Community Ref…" at bounding box center [730, 68] width 1449 height 1500
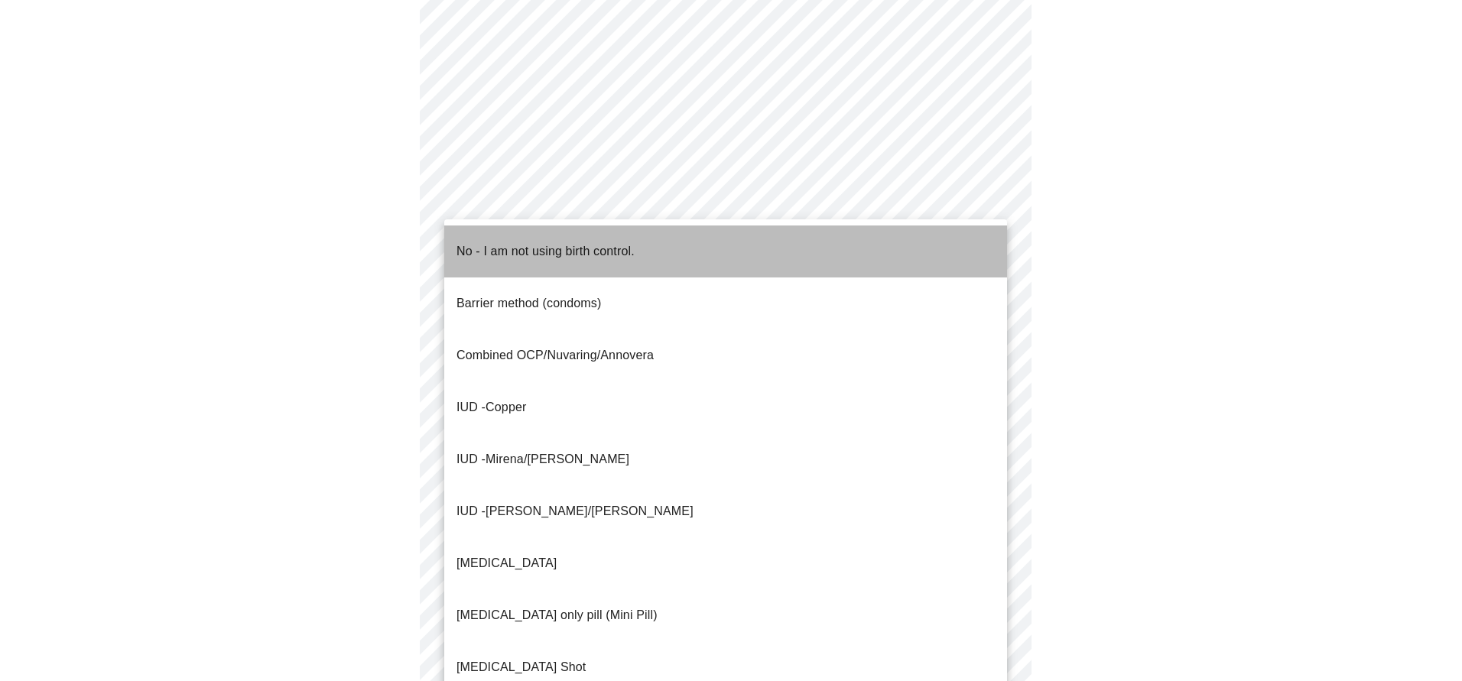
click at [510, 242] on p "No - I am not using birth control." at bounding box center [545, 251] width 178 height 18
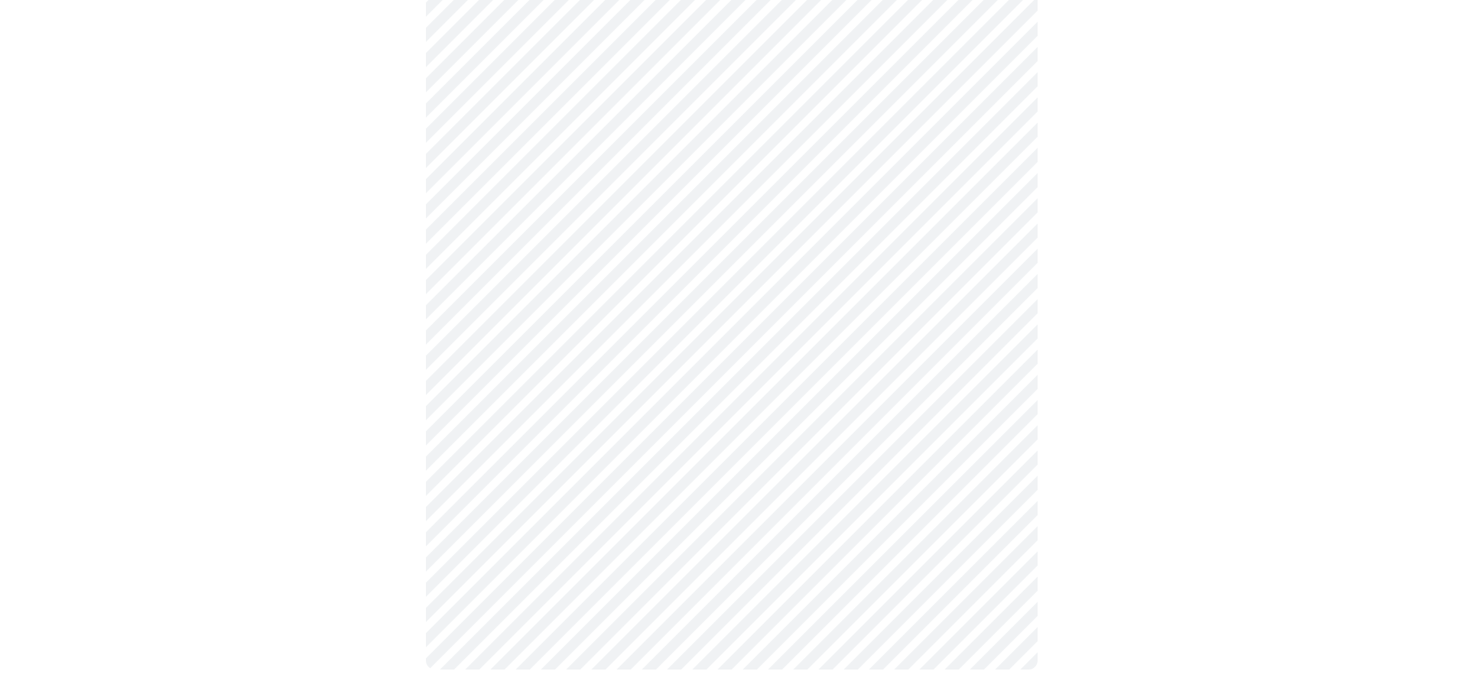
scroll to position [810, 0]
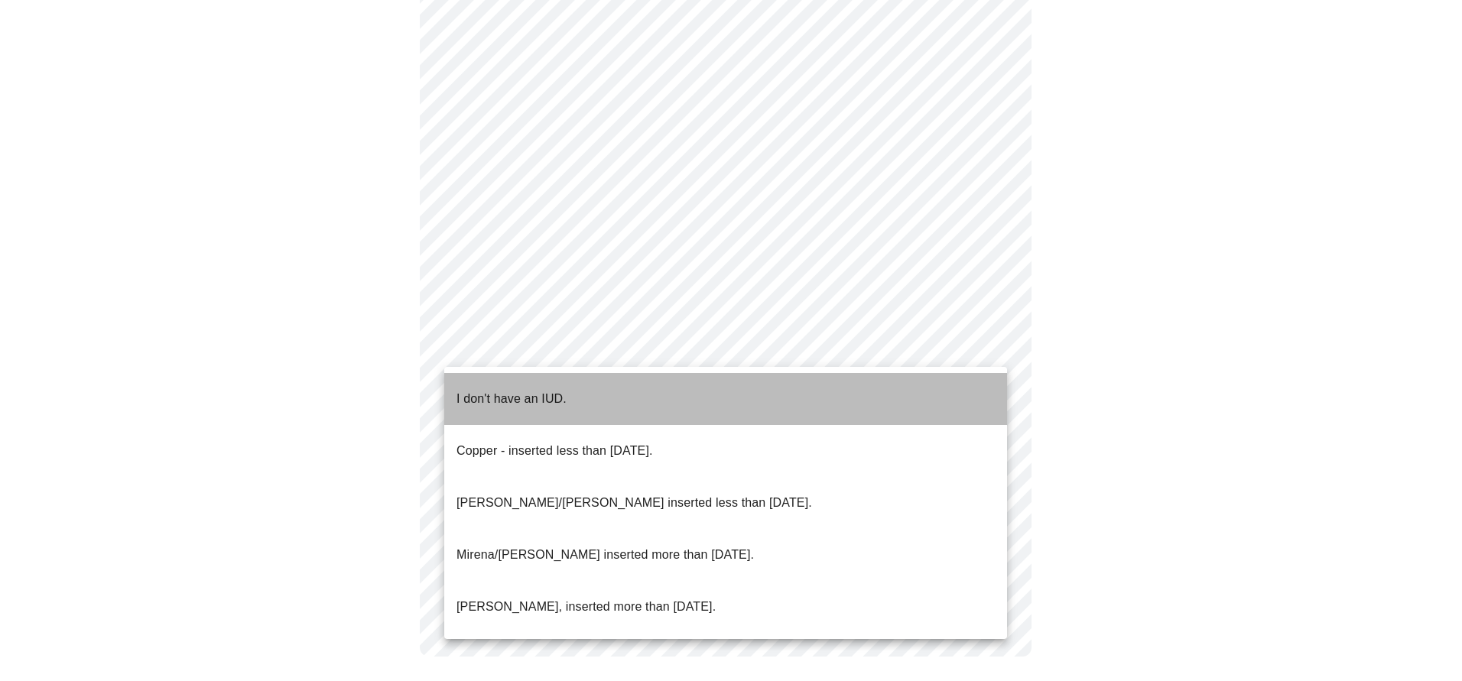
click at [509, 390] on p "I don't have an IUD." at bounding box center [511, 399] width 110 height 18
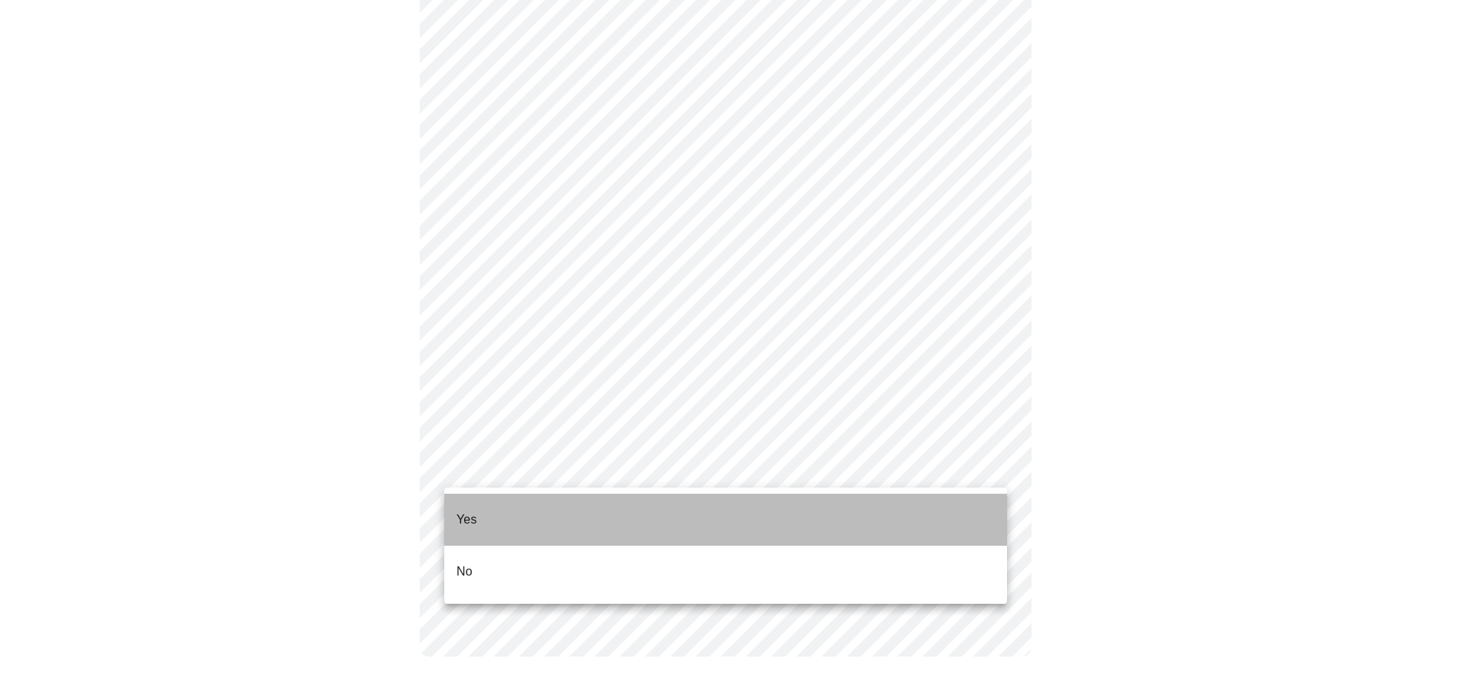
click at [506, 509] on li "Yes" at bounding box center [725, 520] width 563 height 52
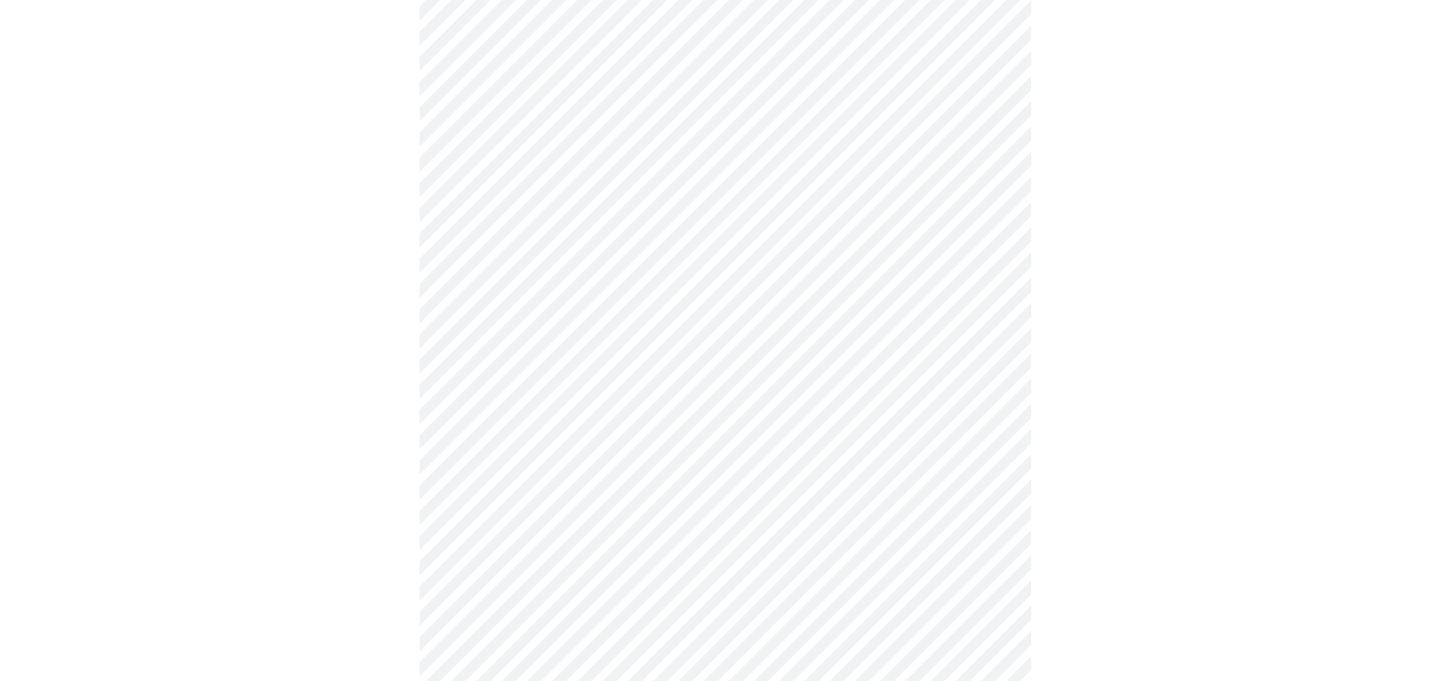
scroll to position [3959, 0]
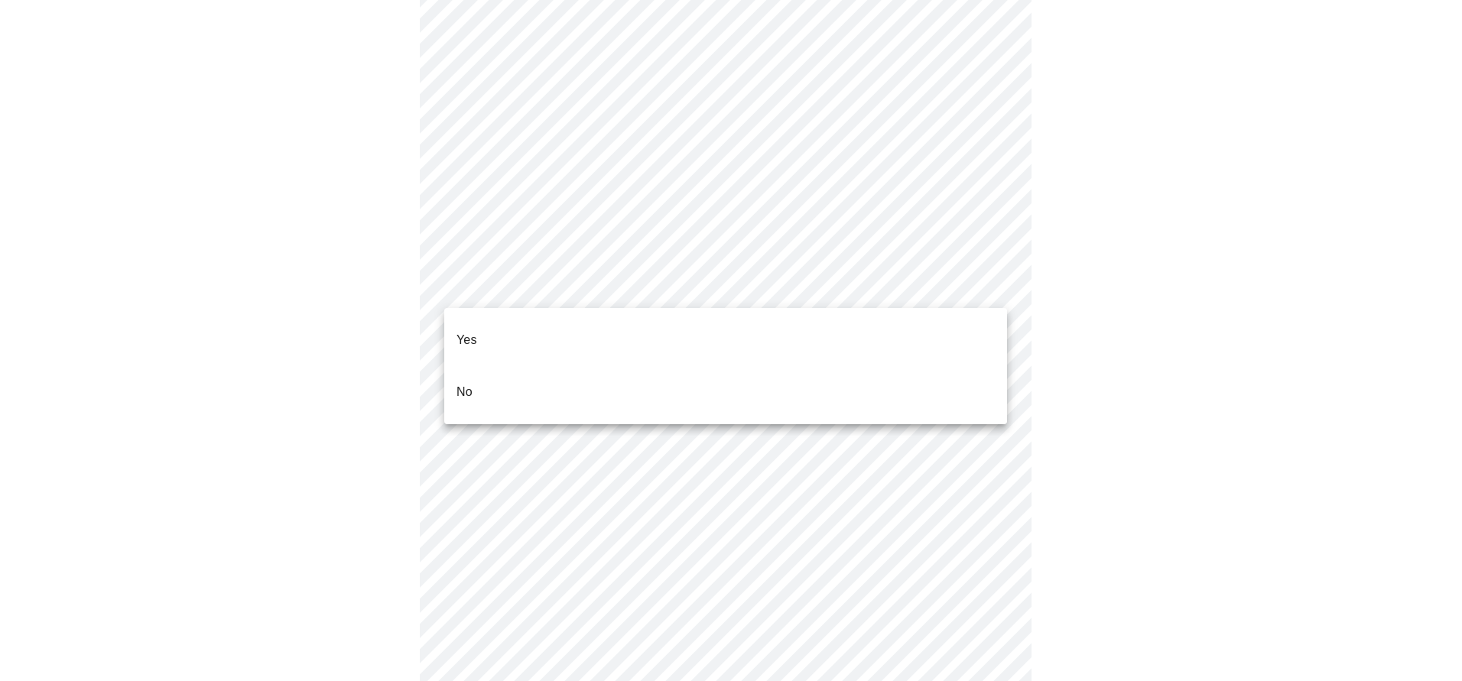
click at [833, 374] on li "No" at bounding box center [725, 392] width 563 height 52
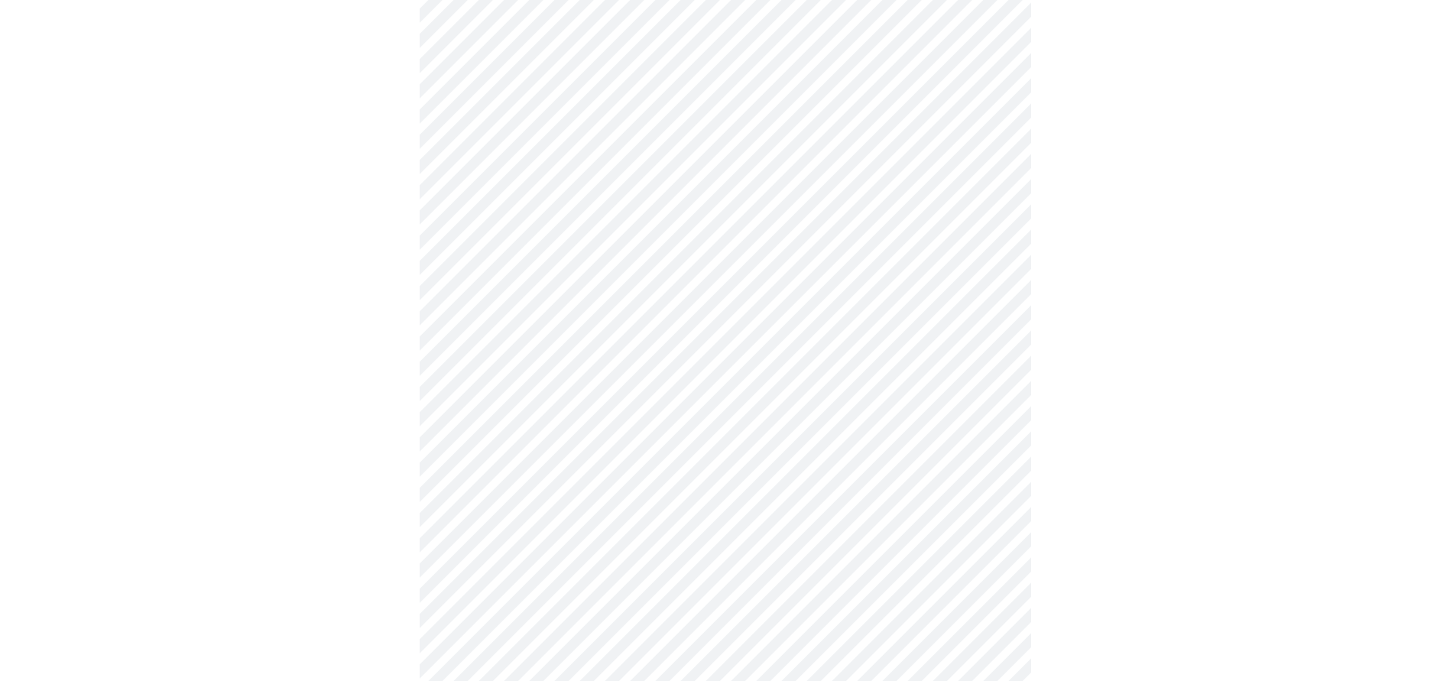
scroll to position [745, 0]
